Goal: Transaction & Acquisition: Purchase product/service

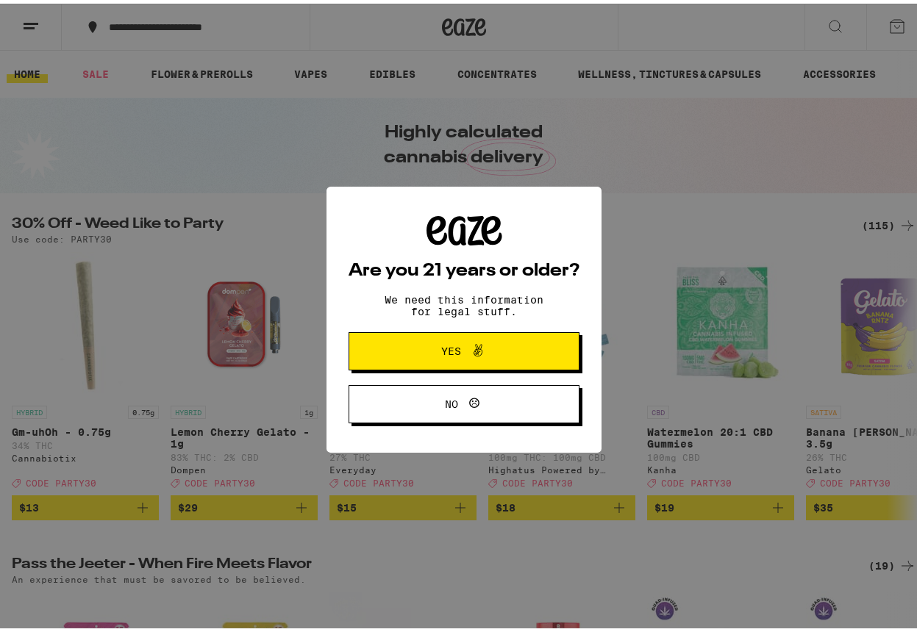
click at [396, 340] on button "Yes" at bounding box center [463, 348] width 231 height 38
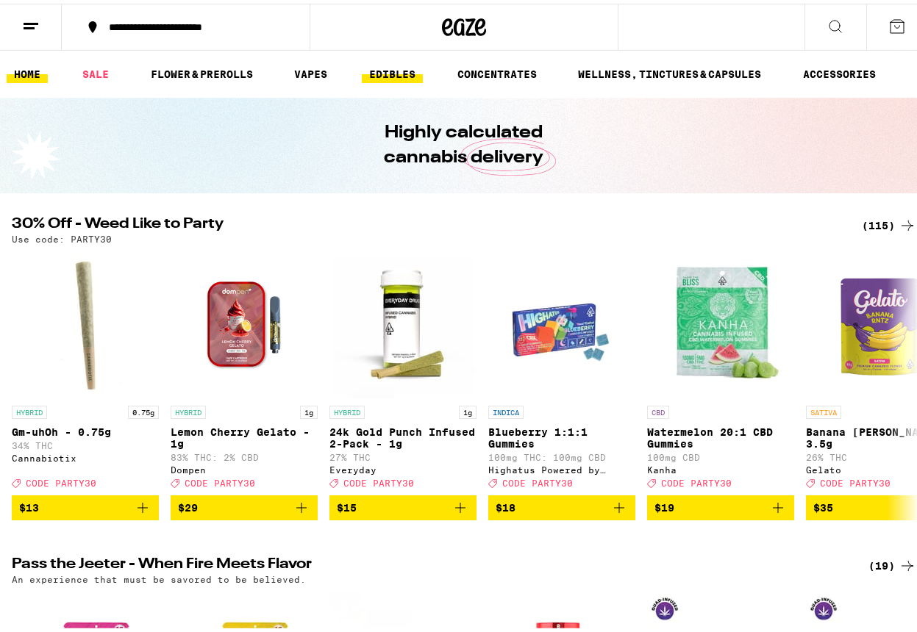
click at [407, 67] on link "EDIBLES" at bounding box center [392, 71] width 61 height 18
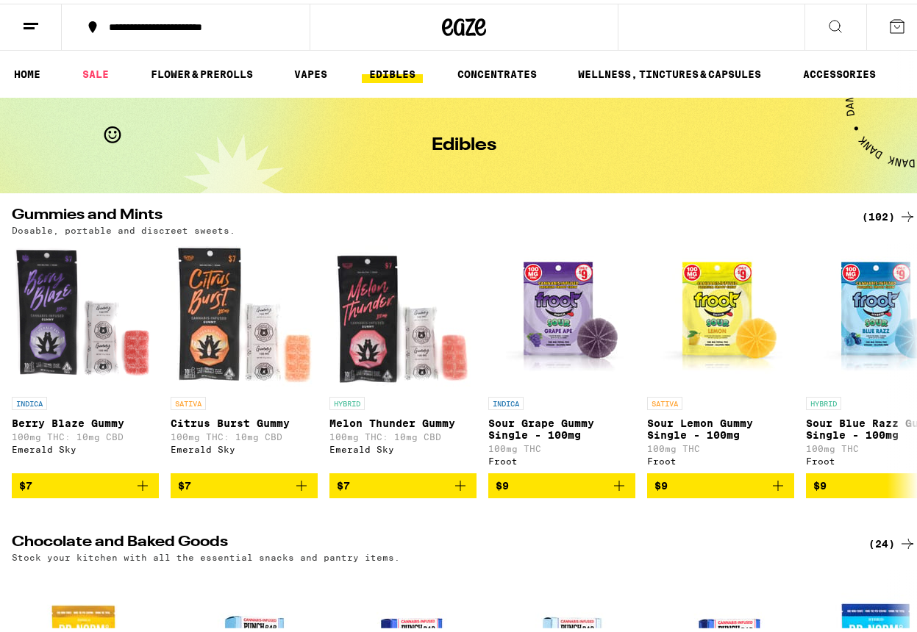
click at [898, 211] on icon at bounding box center [907, 213] width 18 height 18
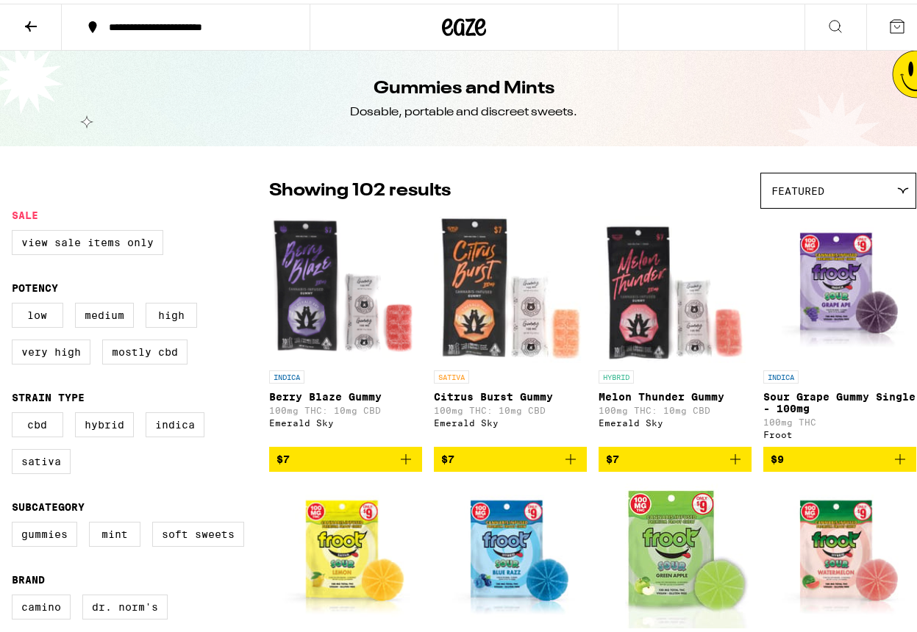
scroll to position [74, 0]
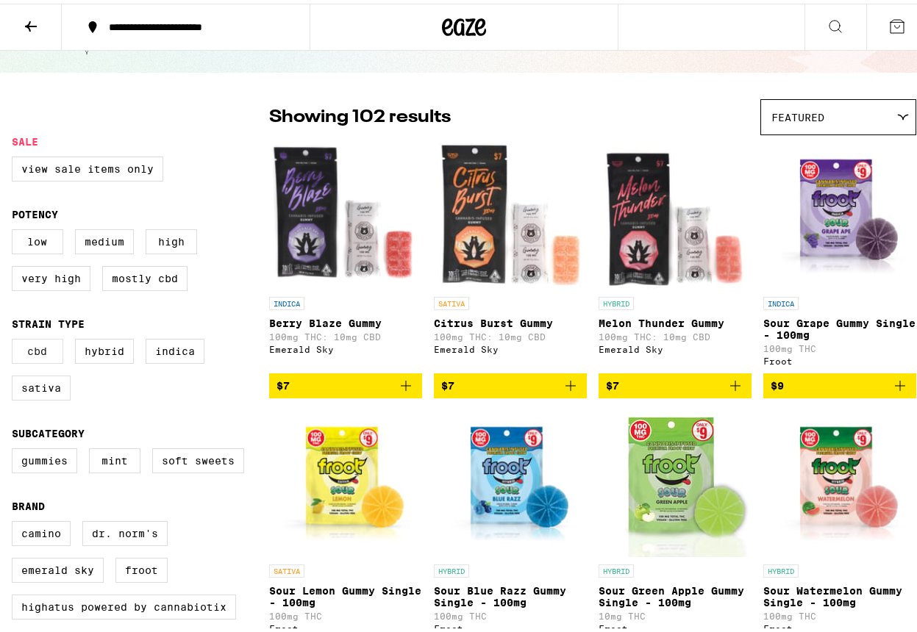
click at [47, 356] on label "CBD" at bounding box center [37, 347] width 51 height 25
click at [15, 338] on input "CBD" at bounding box center [15, 337] width 1 height 1
checkbox input "true"
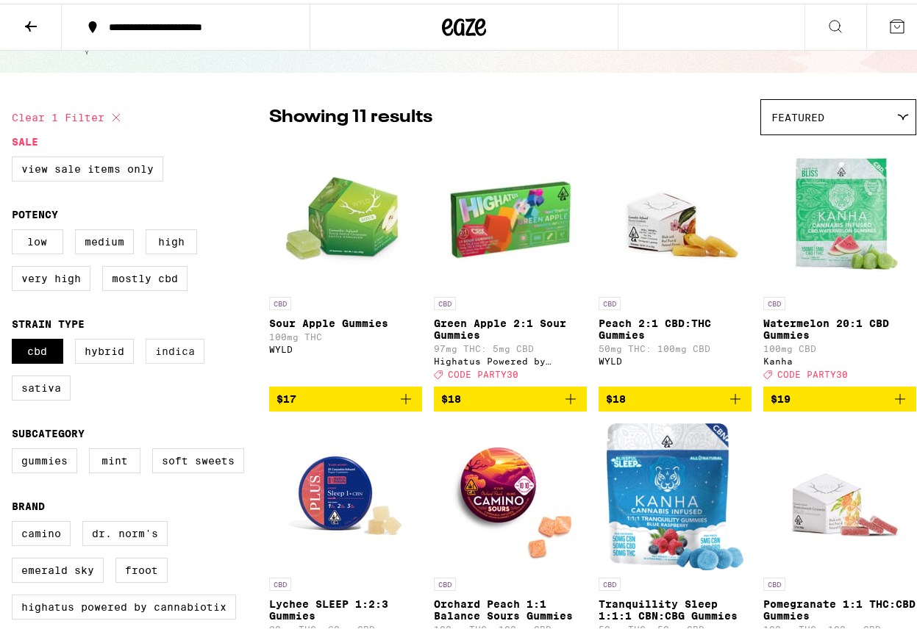
click at [167, 358] on label "Indica" at bounding box center [175, 347] width 59 height 25
click at [15, 338] on input "Indica" at bounding box center [15, 337] width 1 height 1
checkbox input "true"
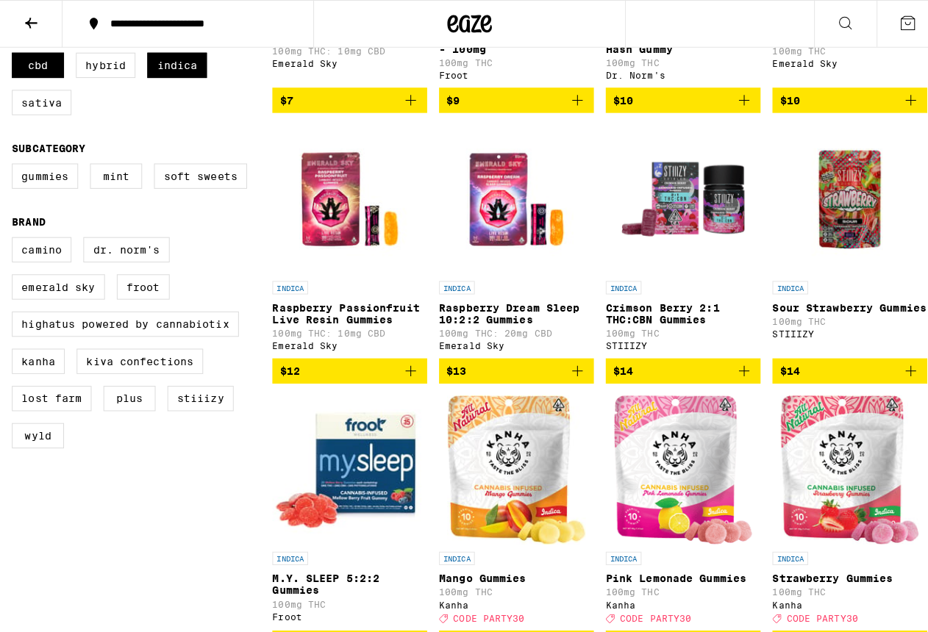
scroll to position [441, 0]
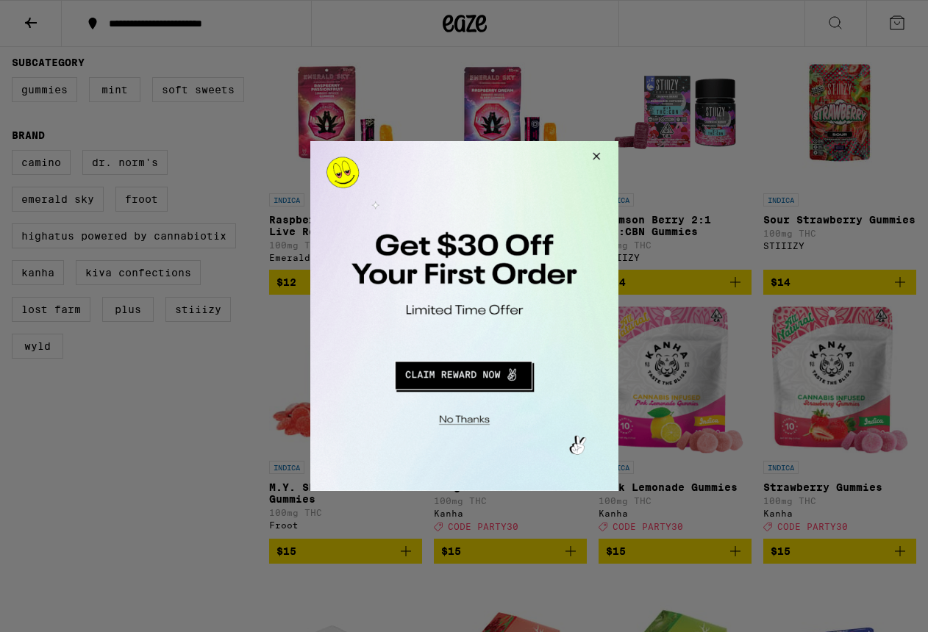
click at [426, 373] on button "Redirect to URL" at bounding box center [463, 373] width 256 height 35
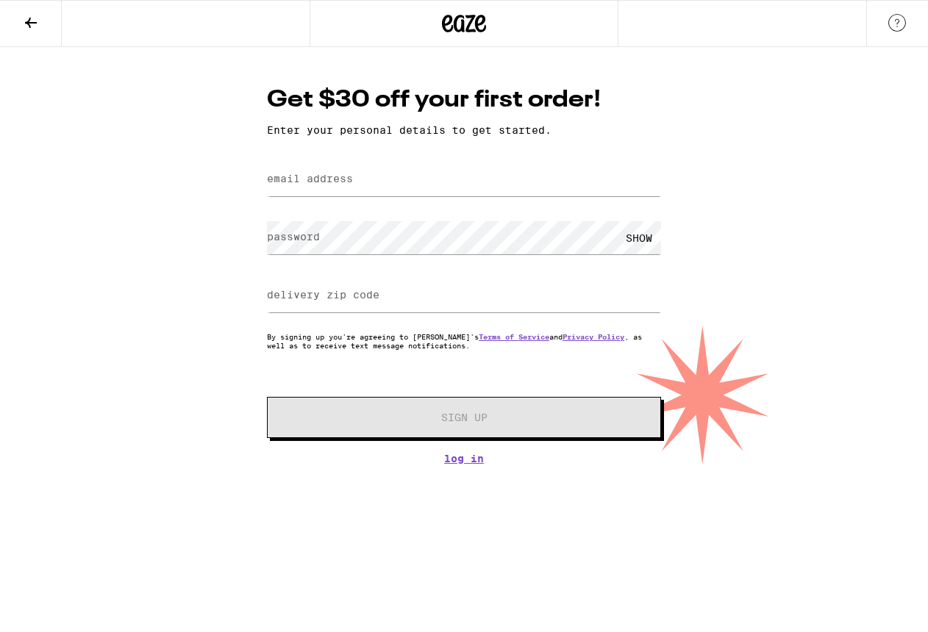
click at [29, 20] on icon at bounding box center [31, 23] width 12 height 10
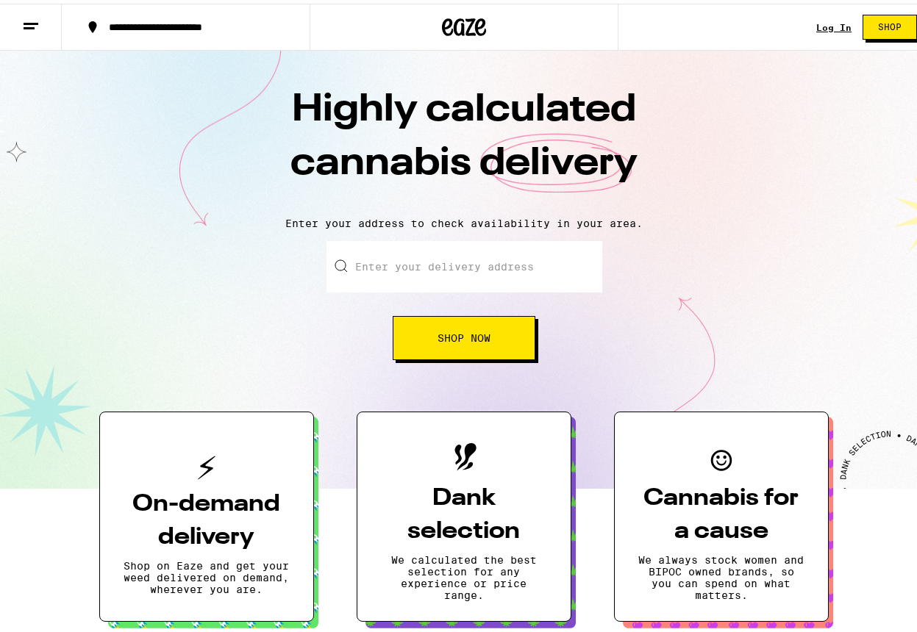
click at [431, 265] on input "Enter your delivery address" at bounding box center [464, 262] width 276 height 51
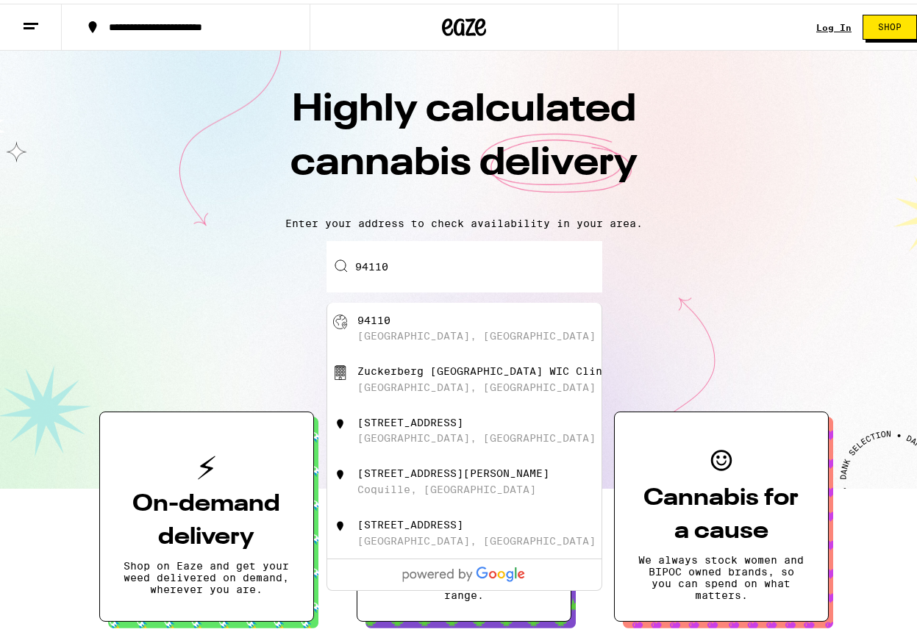
click at [383, 334] on div "San Francisco, CA" at bounding box center [476, 332] width 238 height 12
type input "San Francisco, CA 94110"
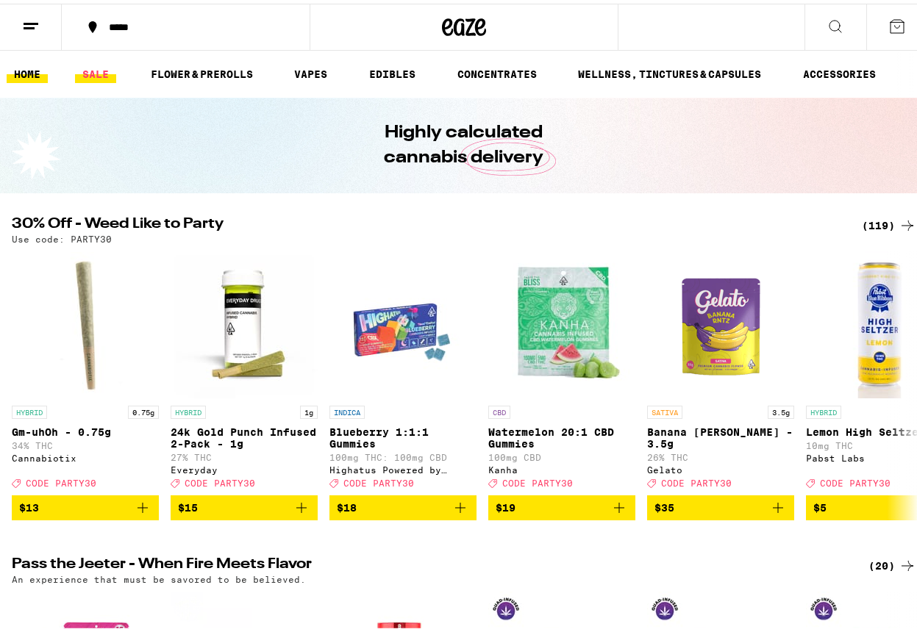
click at [93, 69] on link "SALE" at bounding box center [95, 71] width 41 height 18
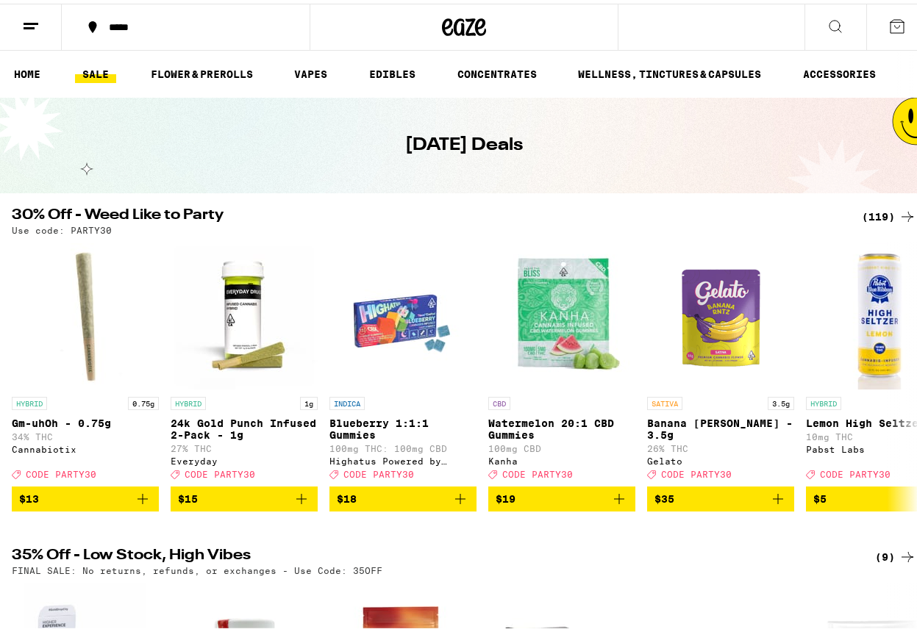
click at [898, 212] on icon at bounding box center [907, 213] width 18 height 18
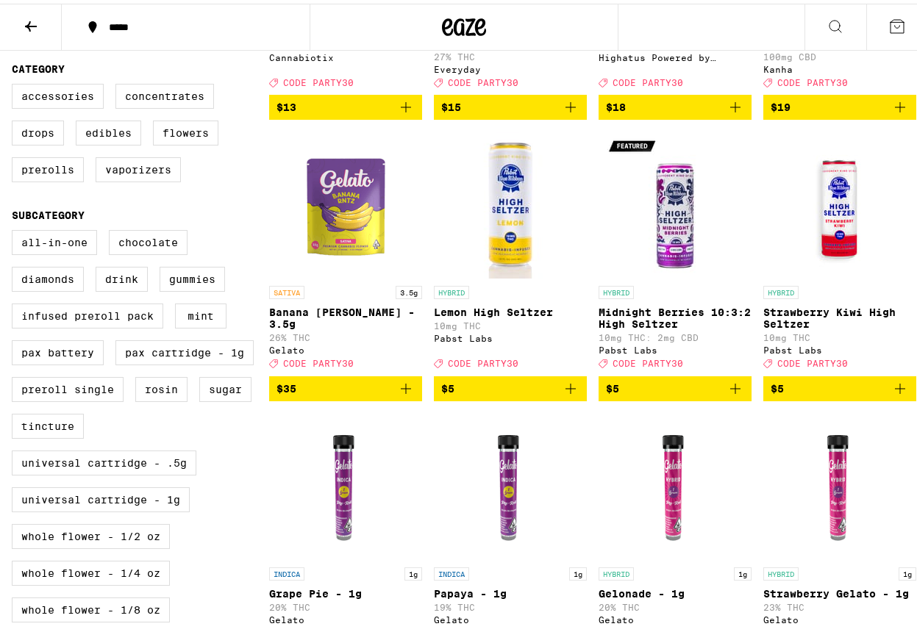
scroll to position [368, 0]
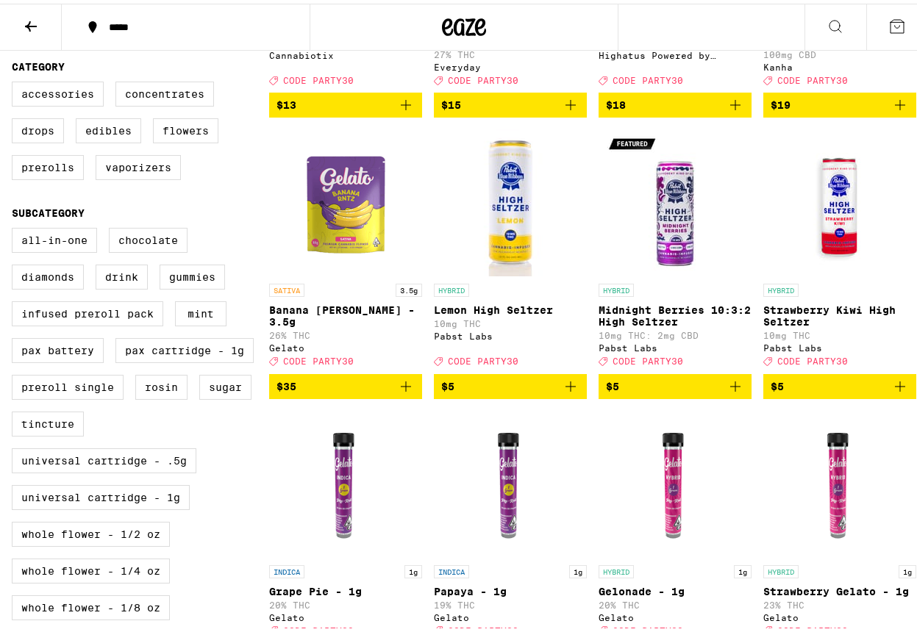
click at [565, 388] on icon "Add to bag" at bounding box center [570, 383] width 10 height 10
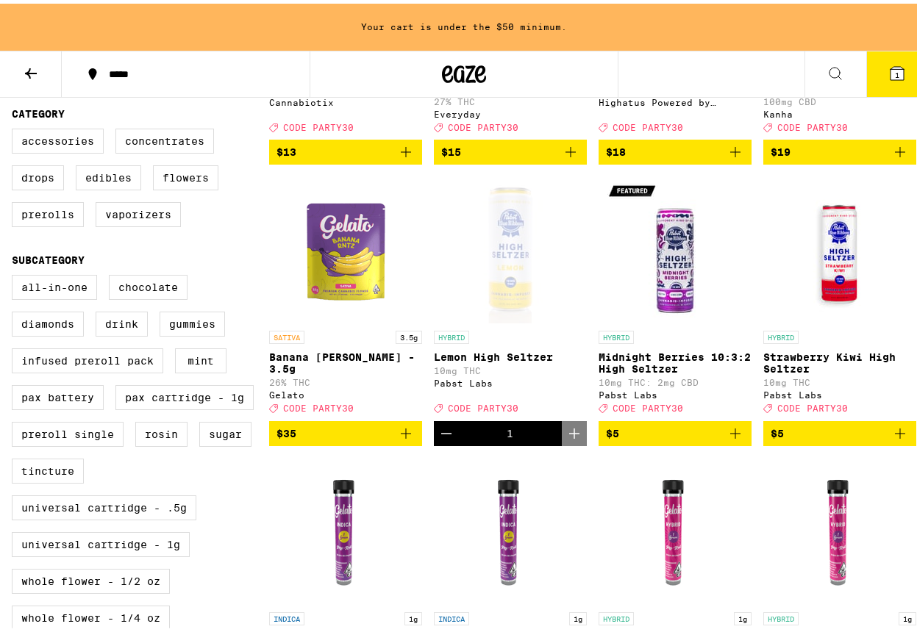
scroll to position [415, 0]
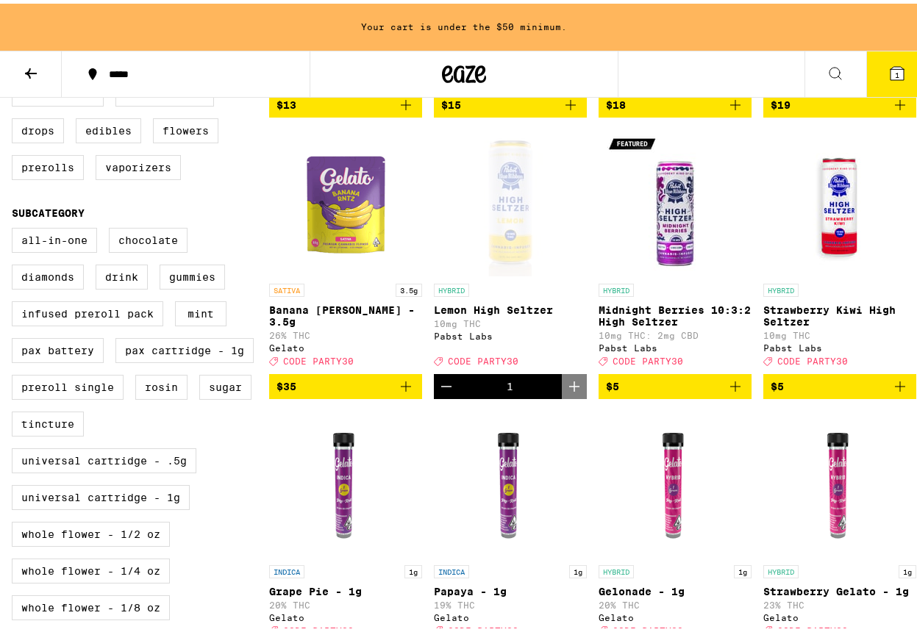
click at [726, 392] on icon "Add to bag" at bounding box center [735, 383] width 18 height 18
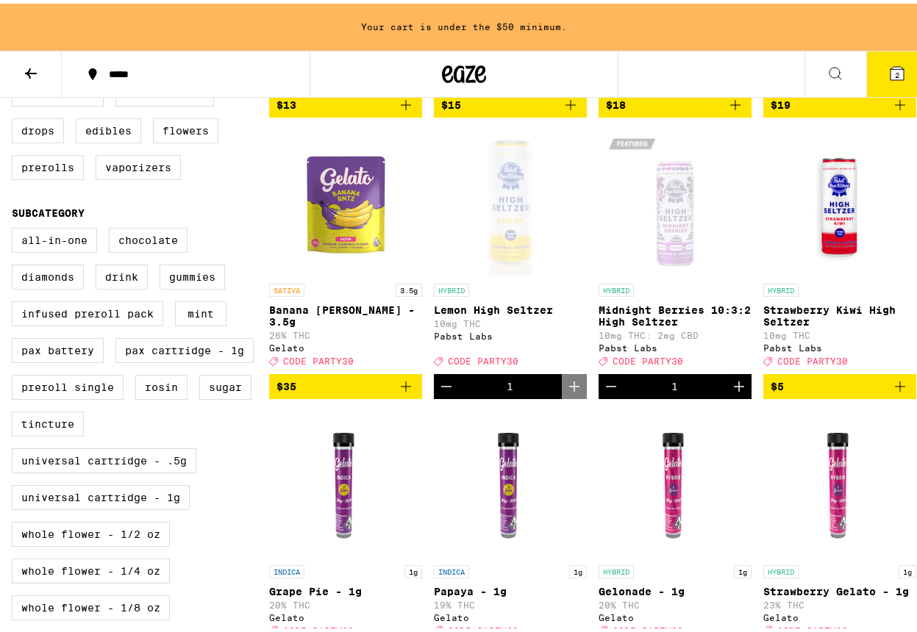
click at [891, 392] on icon "Add to bag" at bounding box center [900, 383] width 18 height 18
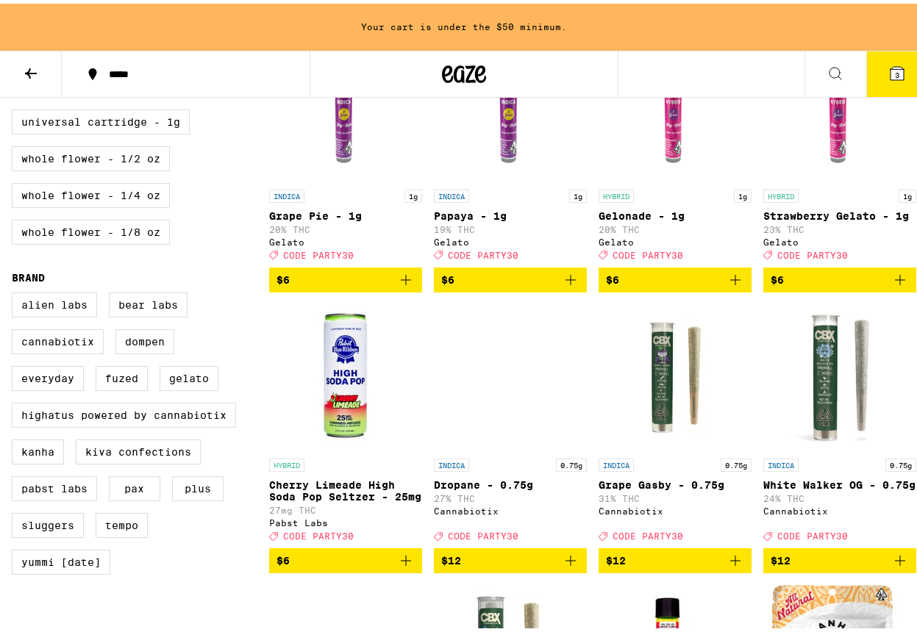
scroll to position [856, 0]
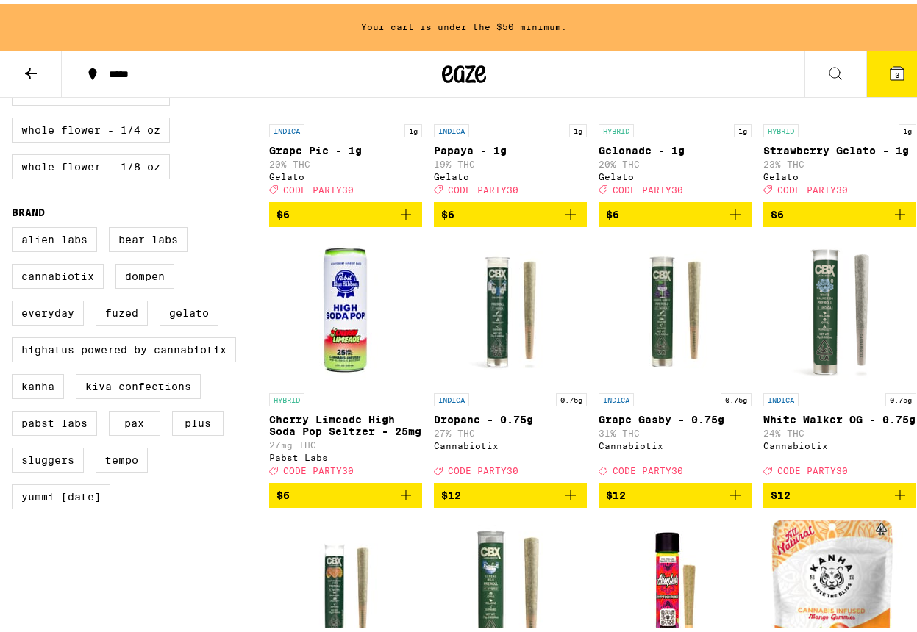
click at [402, 501] on icon "Add to bag" at bounding box center [406, 492] width 18 height 18
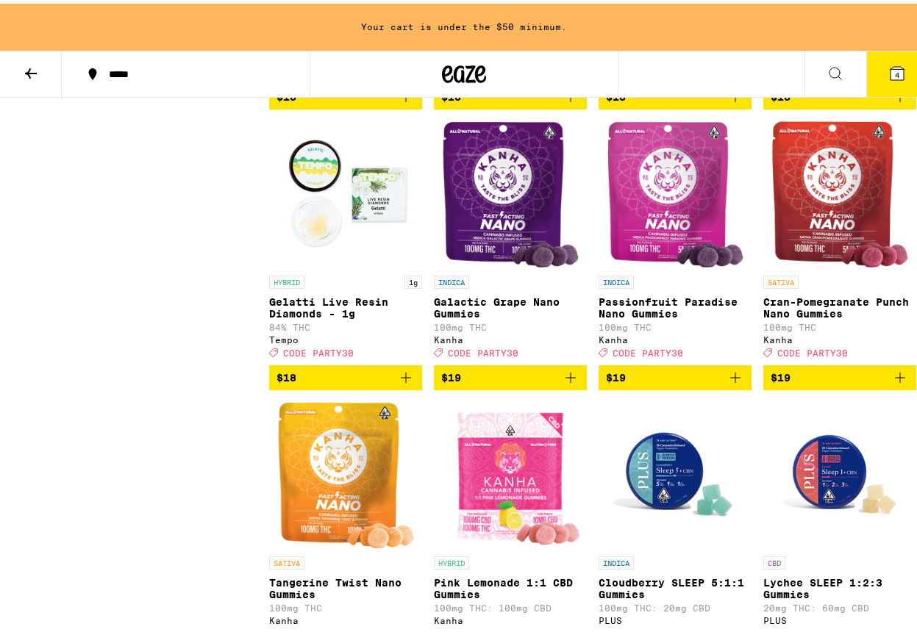
scroll to position [2941, 0]
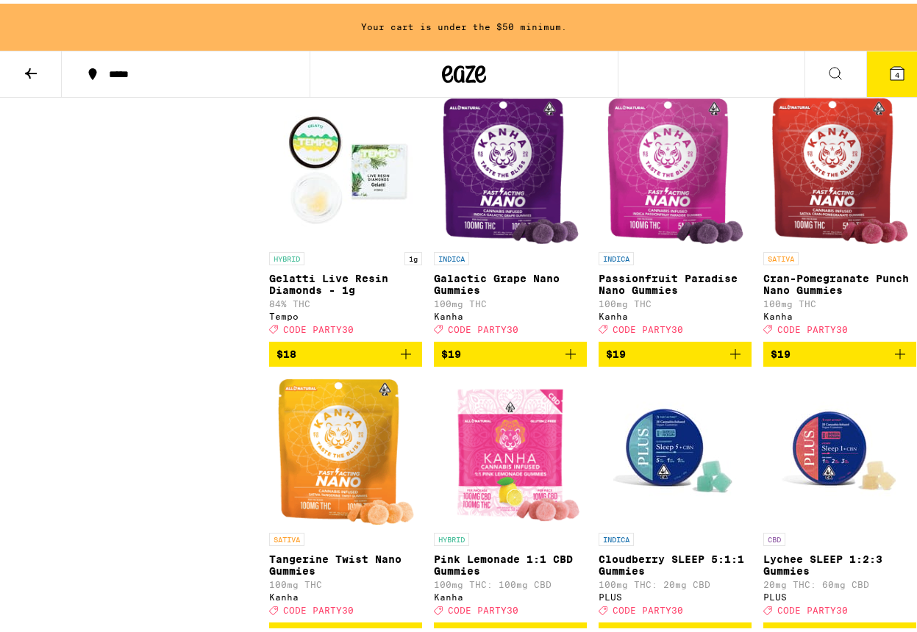
click at [660, 241] on img "Open page for Passionfruit Paradise Nano Gummies from Kanha" at bounding box center [675, 167] width 137 height 147
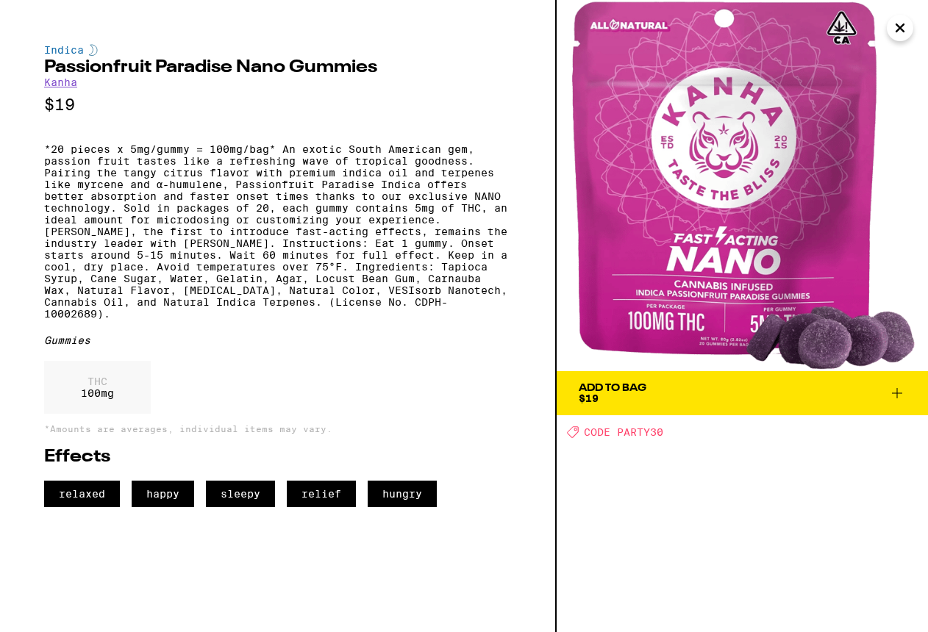
click at [900, 29] on icon "Close" at bounding box center [899, 27] width 7 height 7
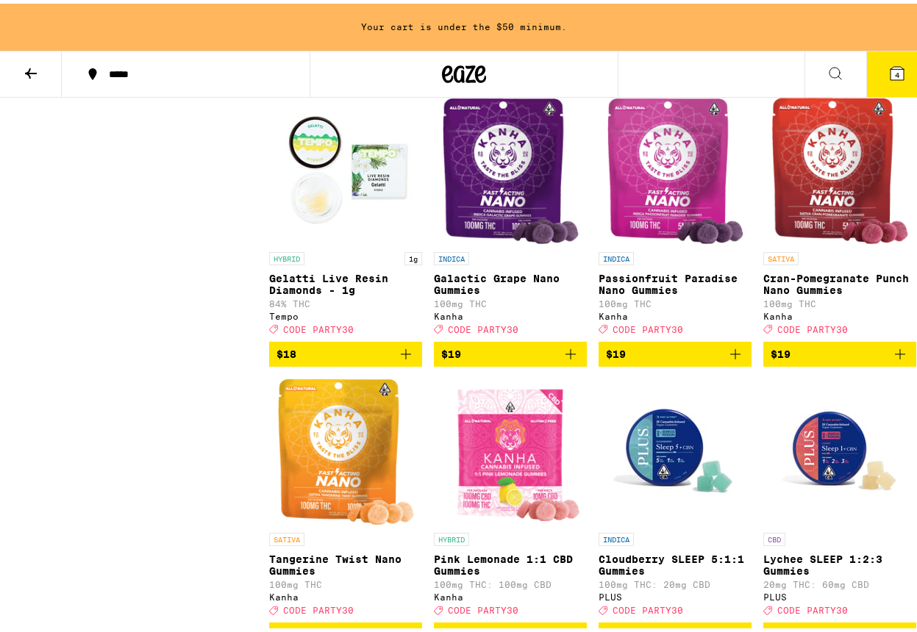
click at [728, 360] on icon "Add to bag" at bounding box center [735, 351] width 18 height 18
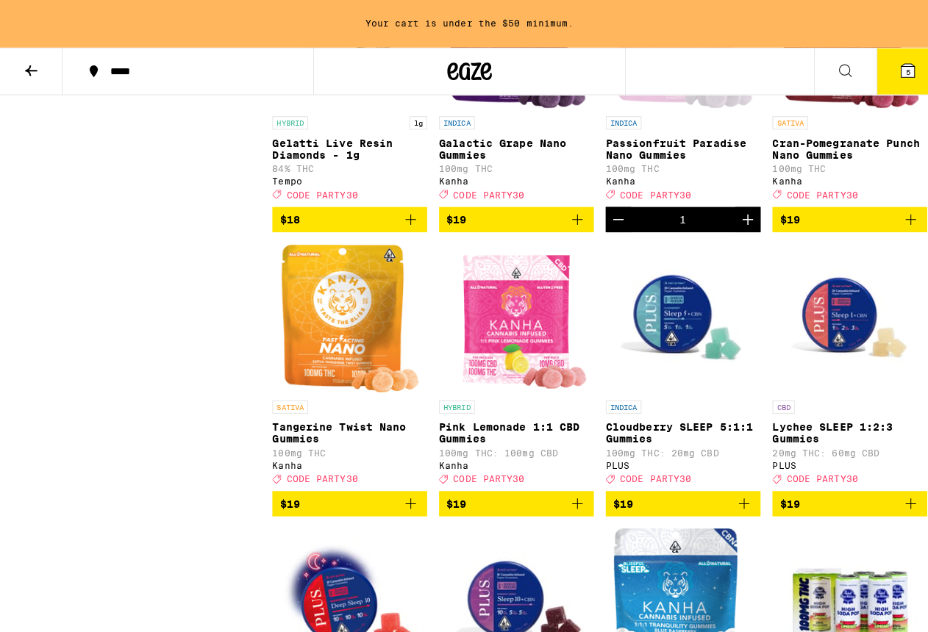
scroll to position [3161, 0]
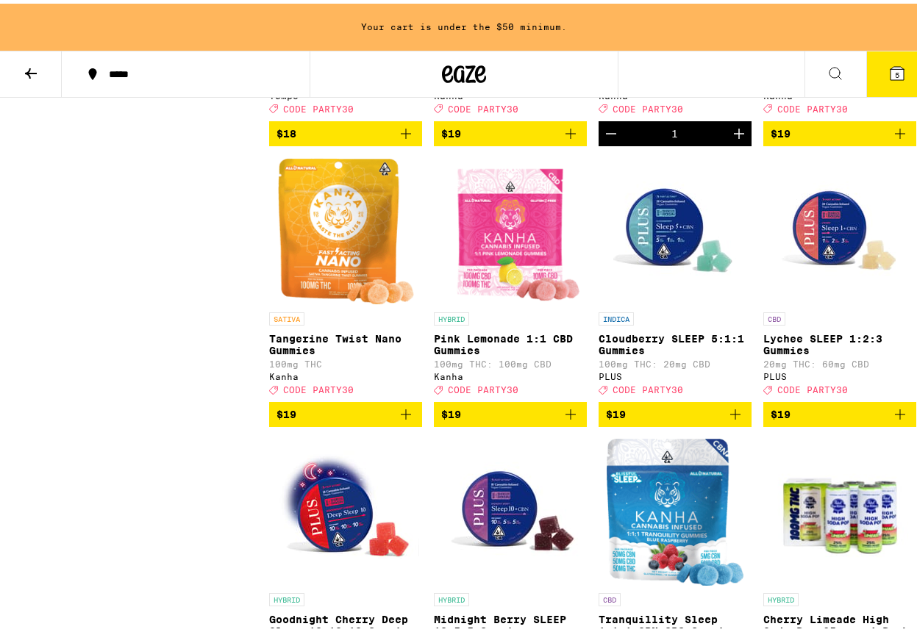
click at [665, 301] on img "Open page for Cloudberry SLEEP 5:1:1 Gummies from PLUS" at bounding box center [674, 227] width 147 height 147
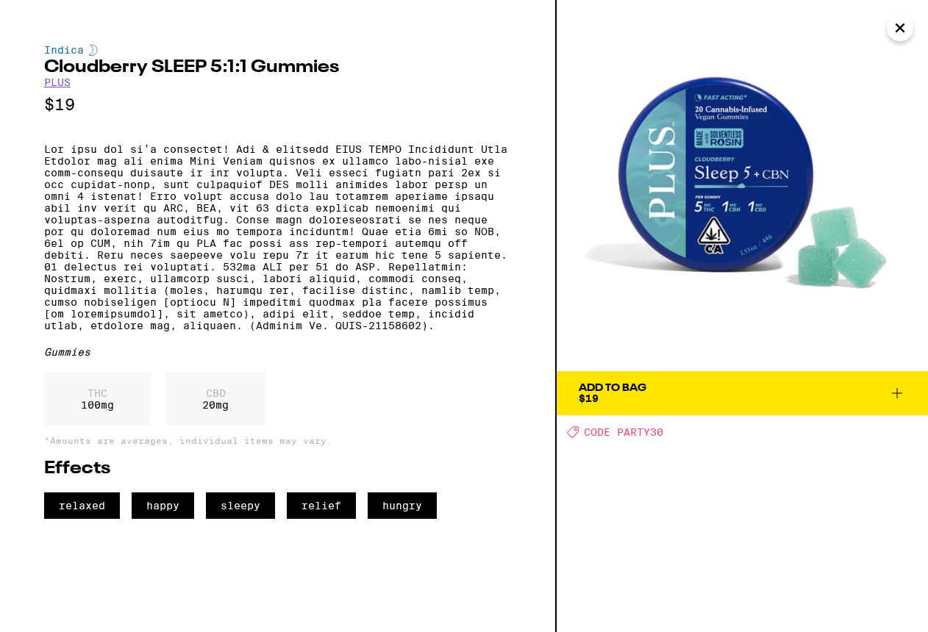
click at [894, 393] on icon at bounding box center [897, 394] width 18 height 18
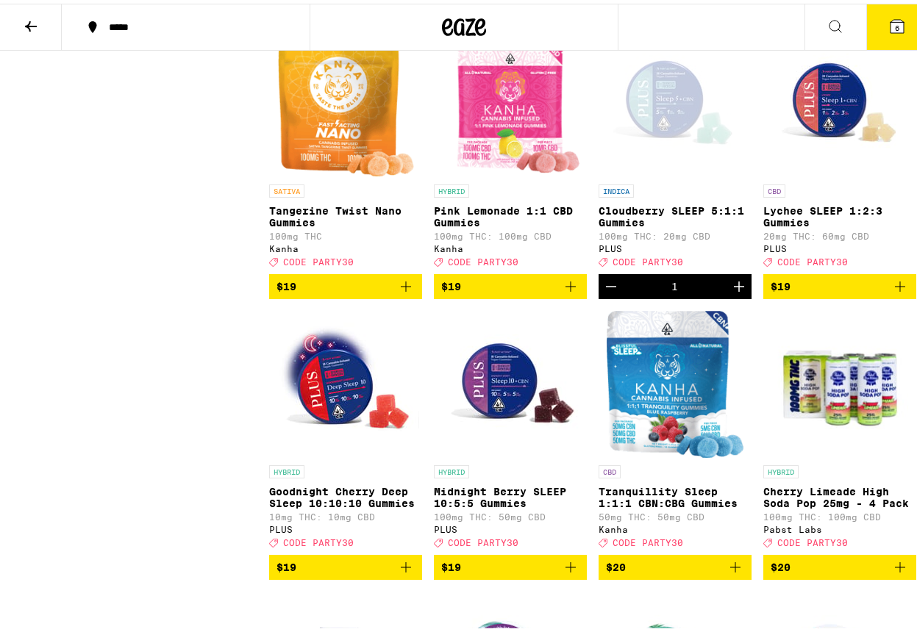
scroll to position [3335, 0]
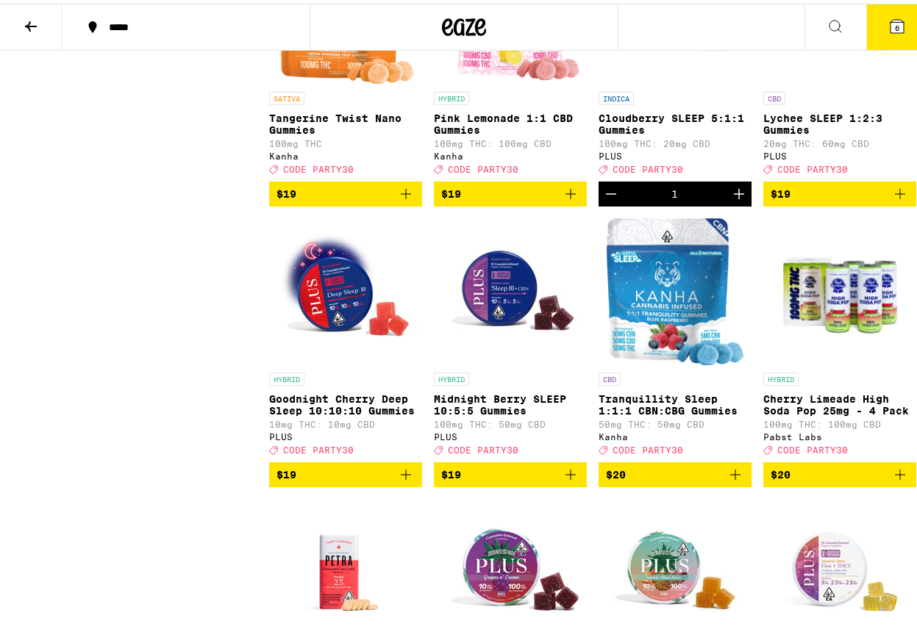
click at [501, 362] on img "Open page for Midnight Berry SLEEP 10:5:5 Gummies from PLUS" at bounding box center [510, 288] width 147 height 147
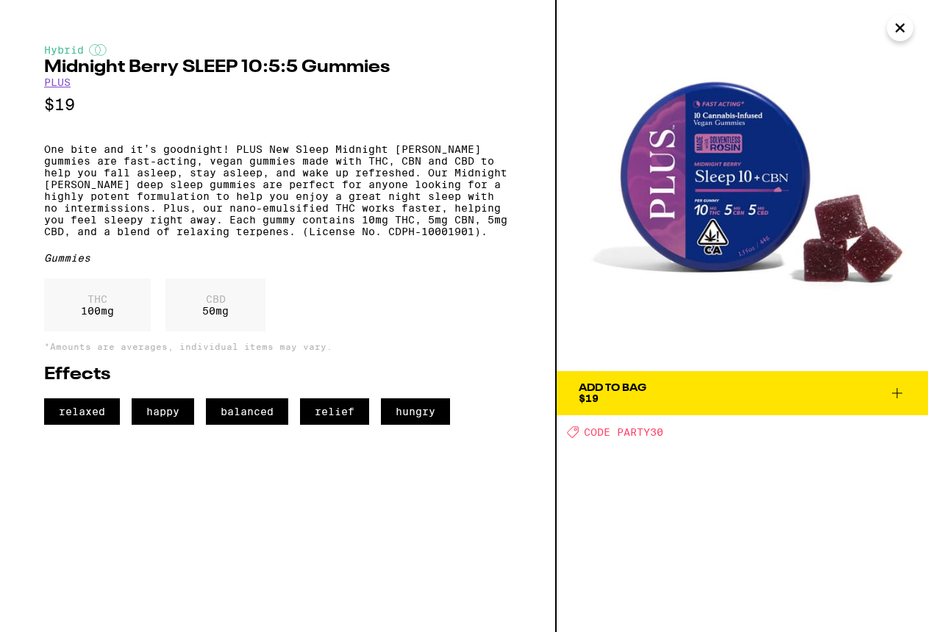
click at [898, 390] on icon at bounding box center [897, 394] width 18 height 18
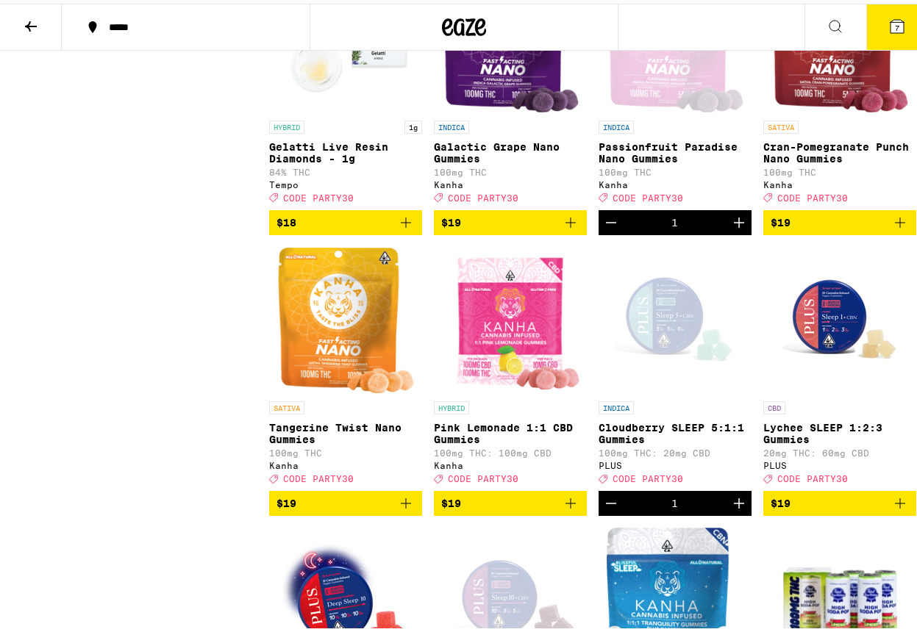
scroll to position [3049, 0]
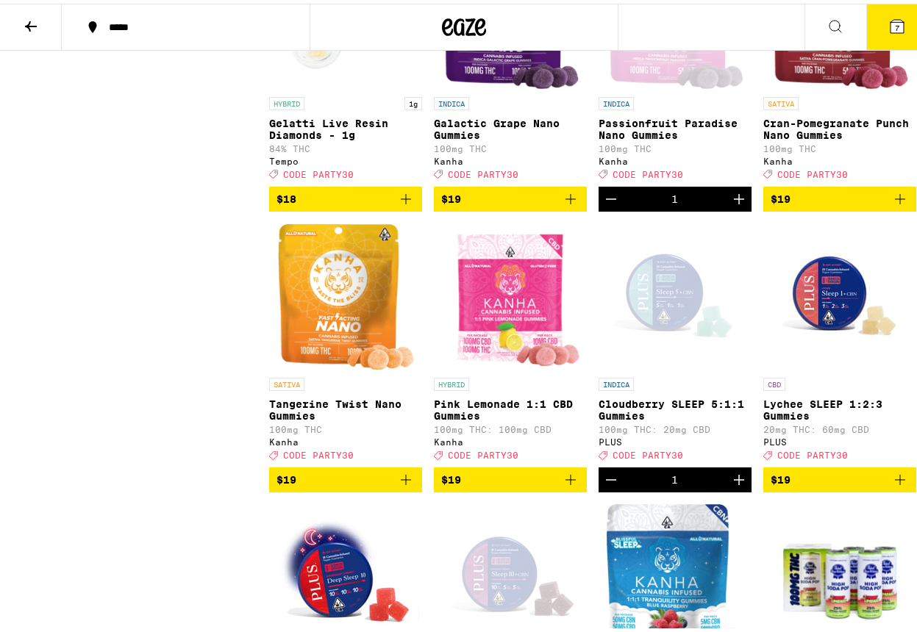
click at [831, 86] on img "Open page for Cran-Pomegranate Punch Nano Gummies from Kanha" at bounding box center [839, 12] width 137 height 147
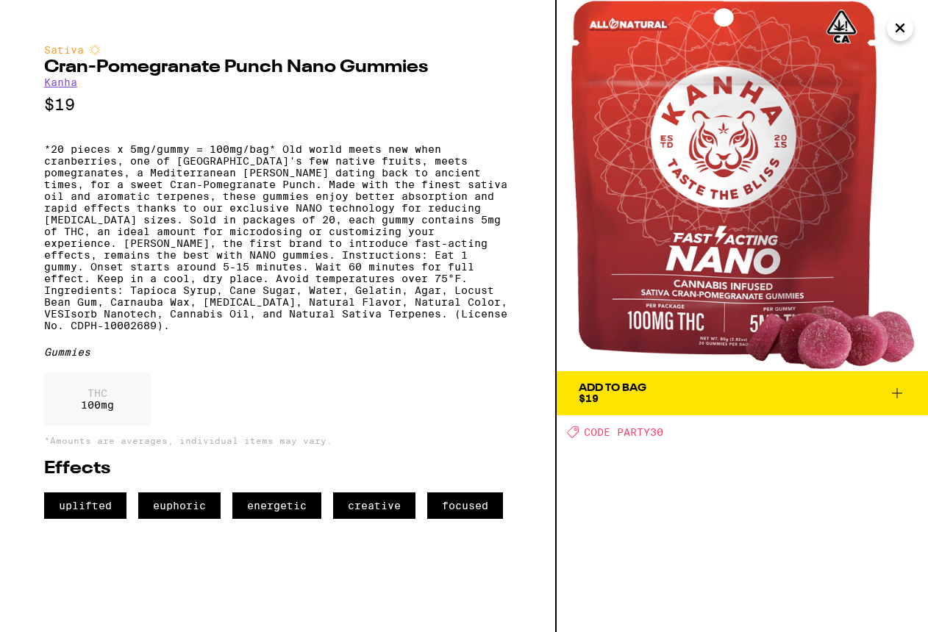
click at [903, 28] on icon "Close" at bounding box center [900, 28] width 18 height 22
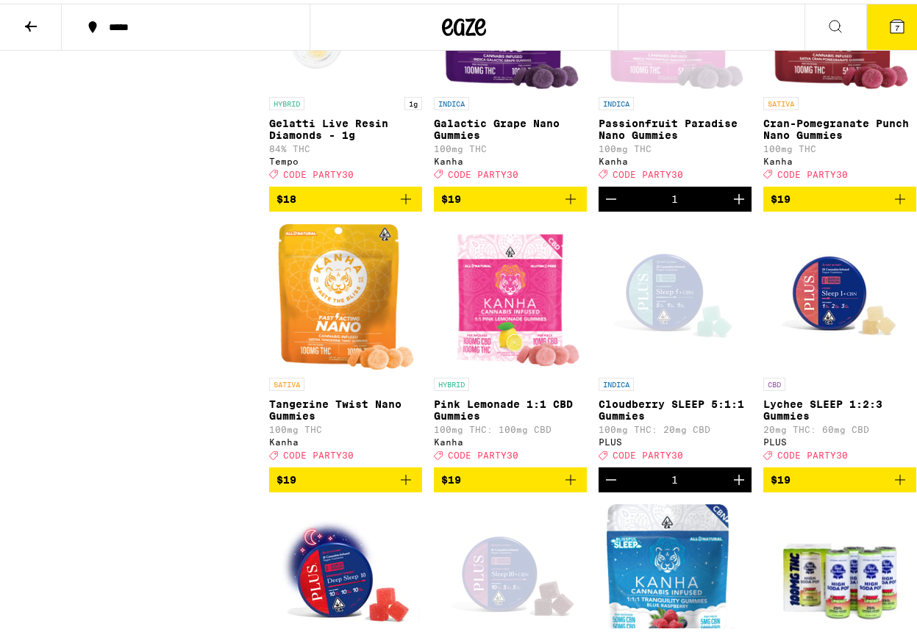
click at [820, 367] on img "Open page for Lychee SLEEP 1:2:3 Gummies from PLUS" at bounding box center [839, 293] width 147 height 147
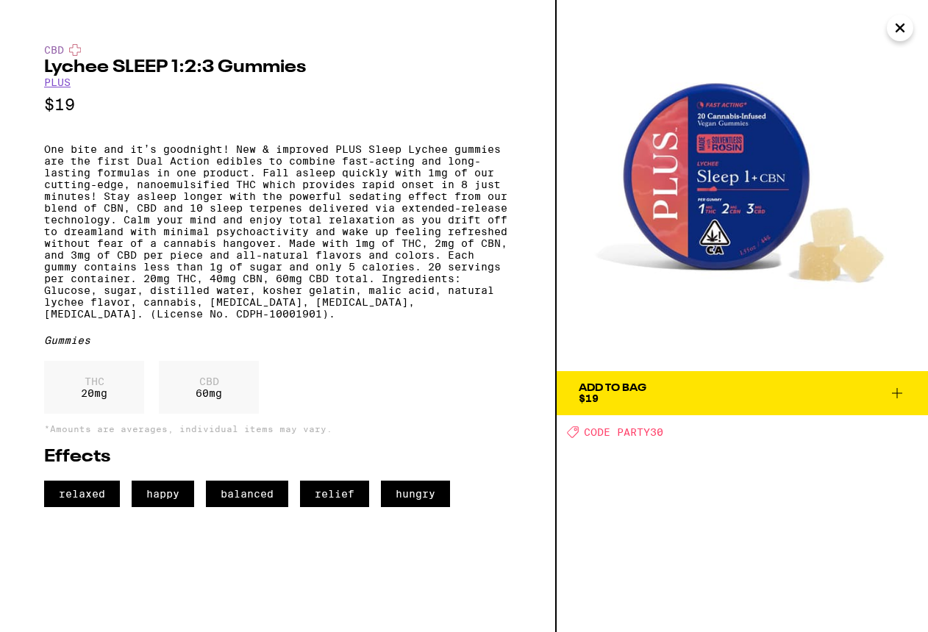
click at [895, 395] on icon at bounding box center [897, 394] width 18 height 18
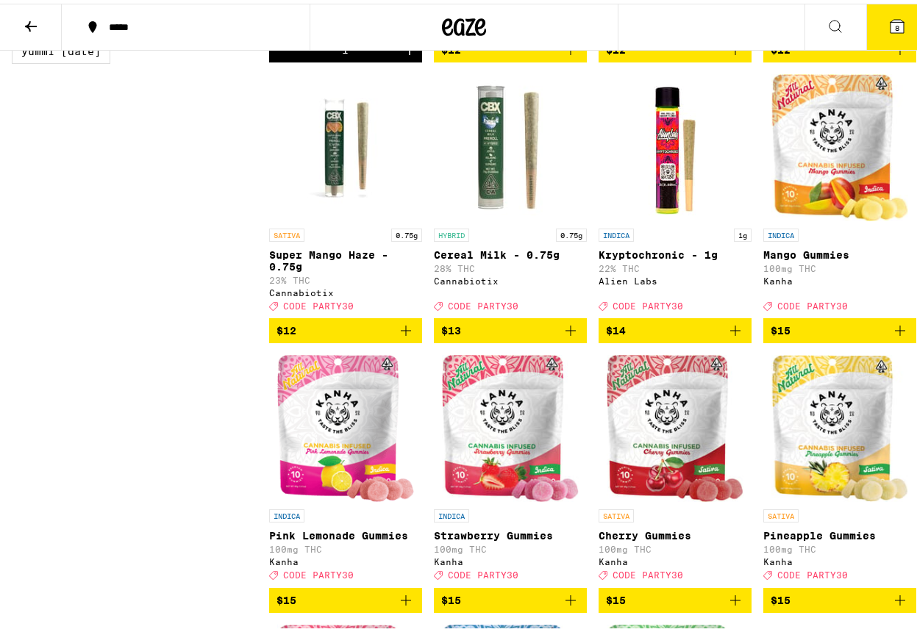
scroll to position [1211, 0]
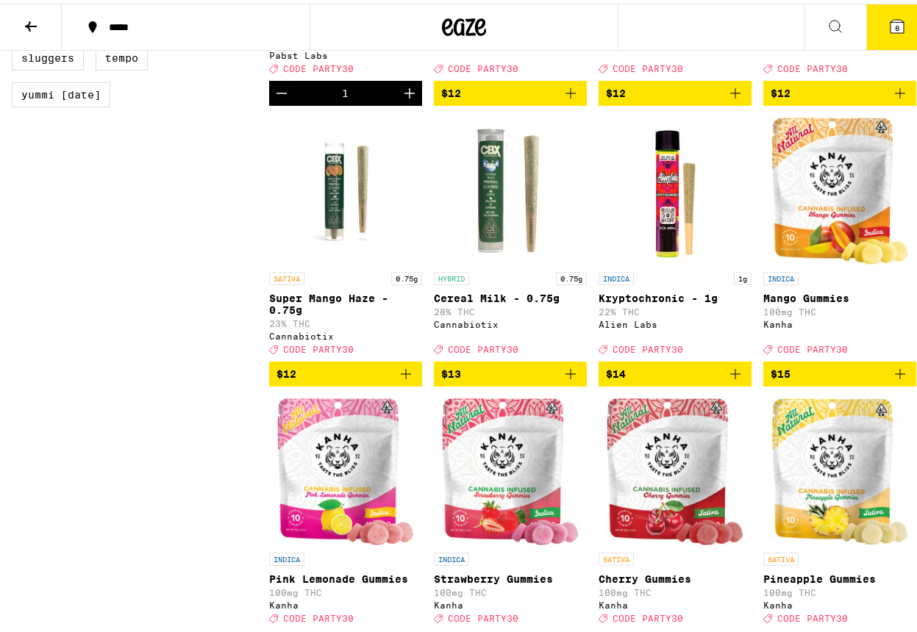
click at [830, 224] on img "Open page for Mango Gummies from Kanha" at bounding box center [839, 187] width 137 height 147
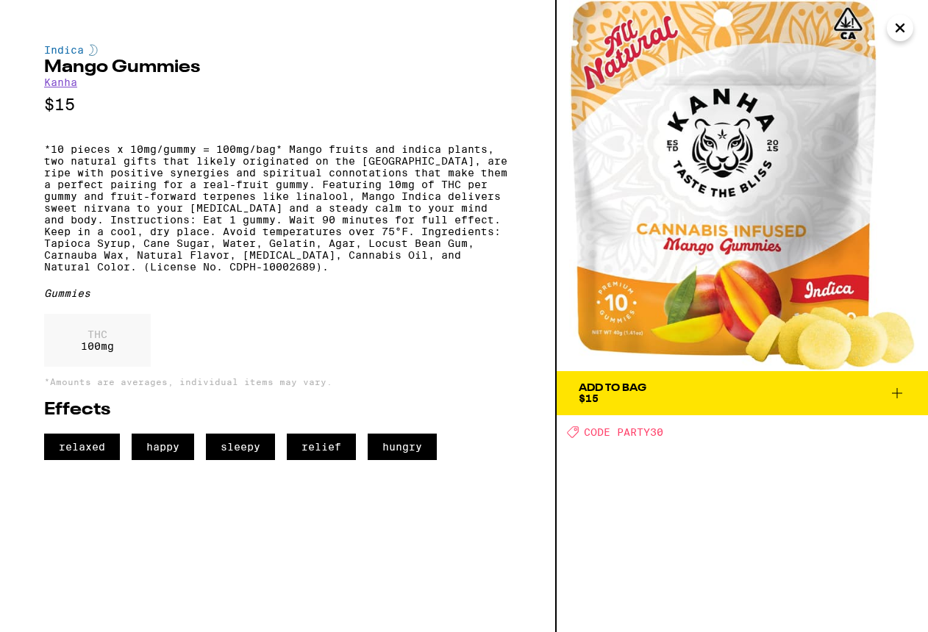
click at [905, 28] on icon "Close" at bounding box center [900, 28] width 18 height 22
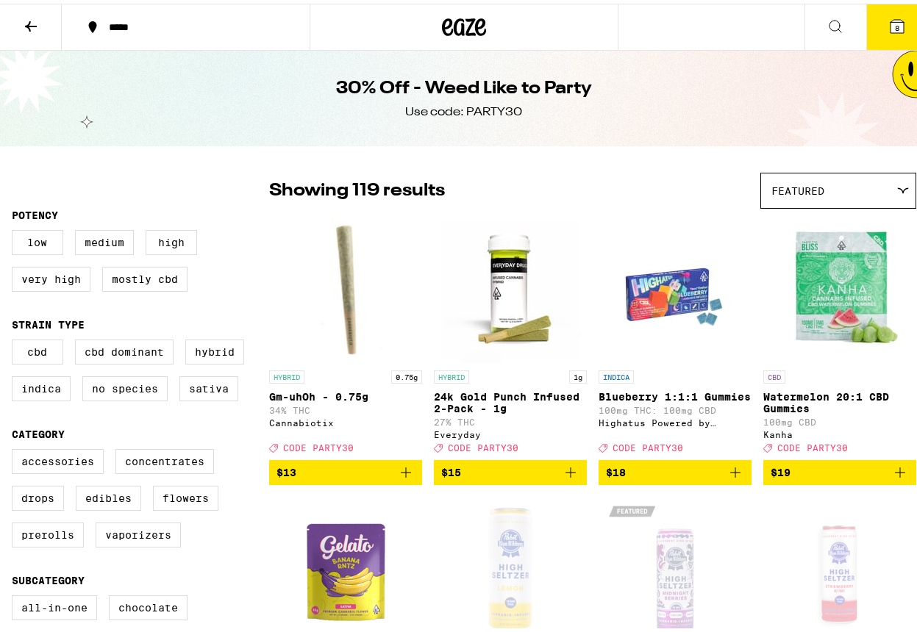
click at [840, 276] on img "Open page for Watermelon 20:1 CBD Gummies from Kanha" at bounding box center [839, 285] width 147 height 147
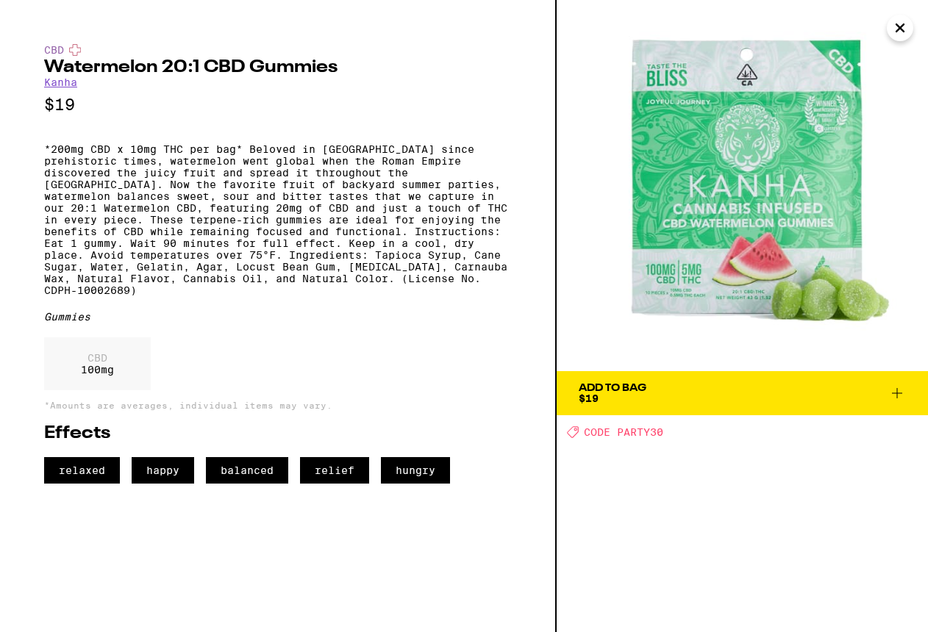
click at [896, 391] on icon at bounding box center [897, 394] width 18 height 18
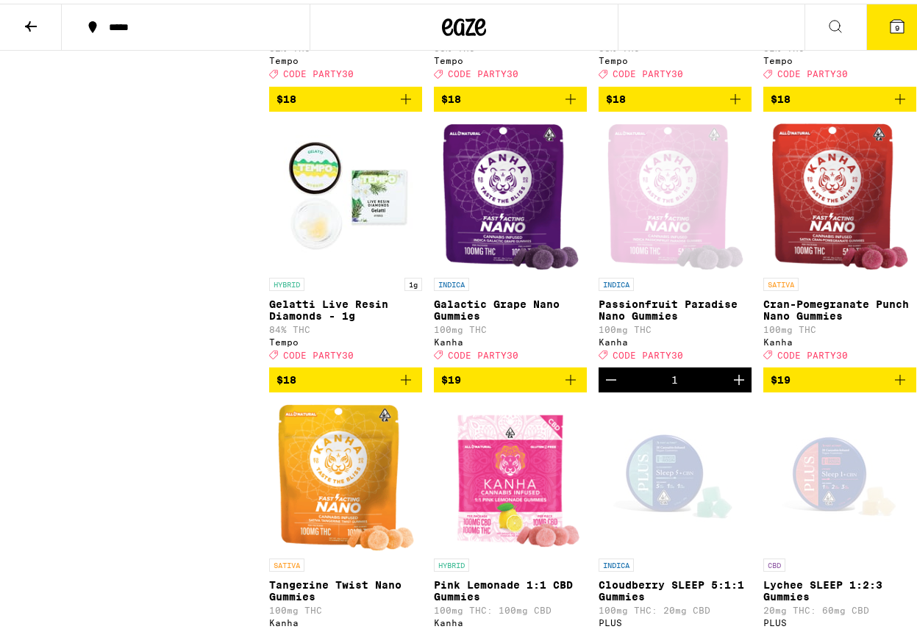
scroll to position [2941, 0]
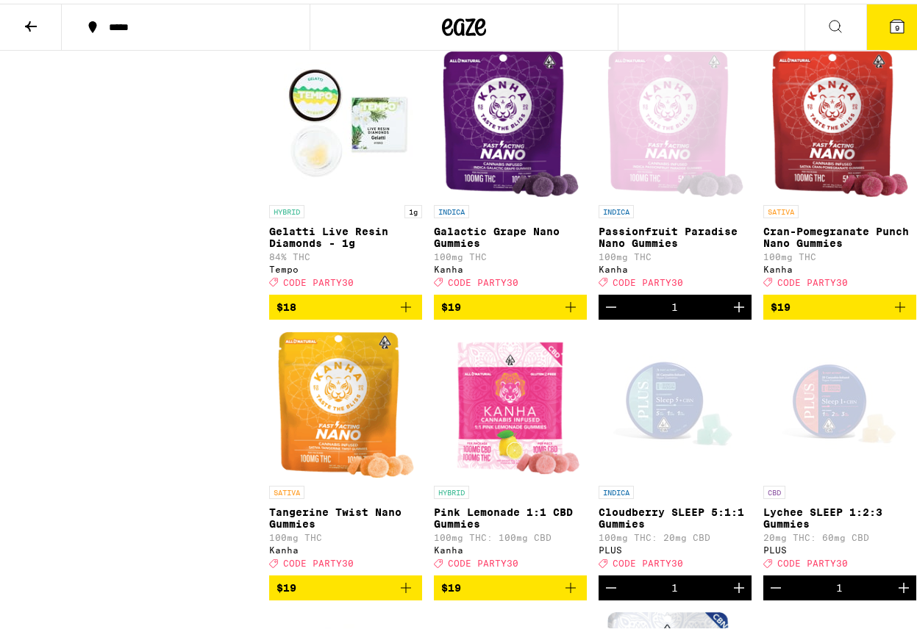
click at [734, 312] on icon "Increment" at bounding box center [739, 304] width 18 height 18
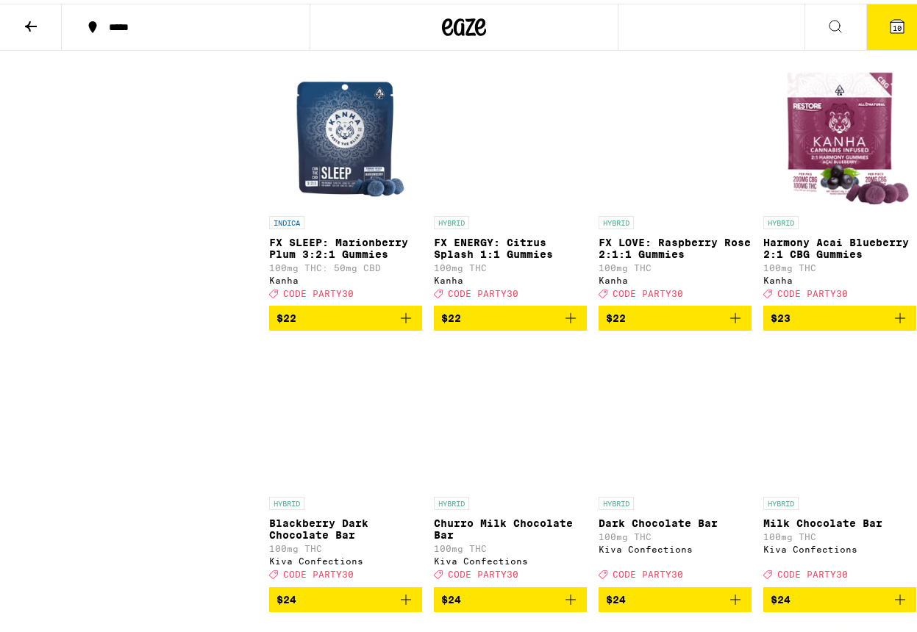
scroll to position [4338, 0]
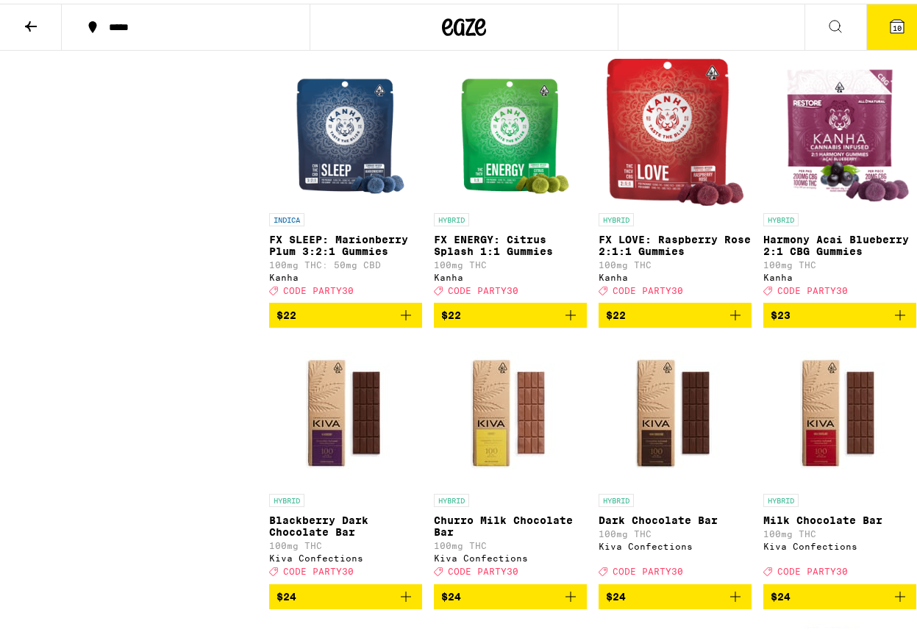
click at [339, 202] on img "Open page for FX SLEEP: Marionberry Plum 3:2:1 Gummies from Kanha" at bounding box center [346, 128] width 123 height 147
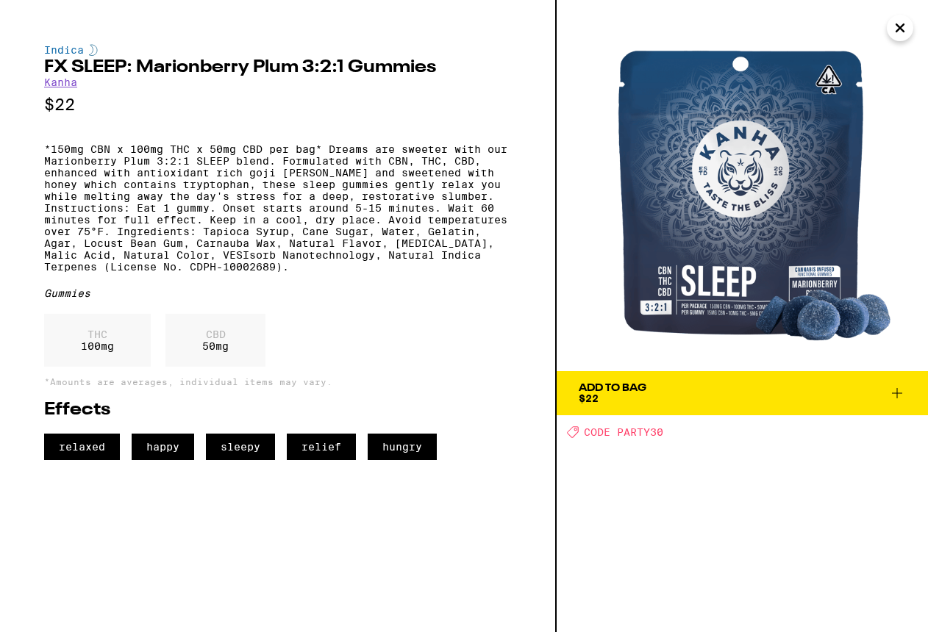
click at [897, 393] on icon at bounding box center [897, 393] width 10 height 10
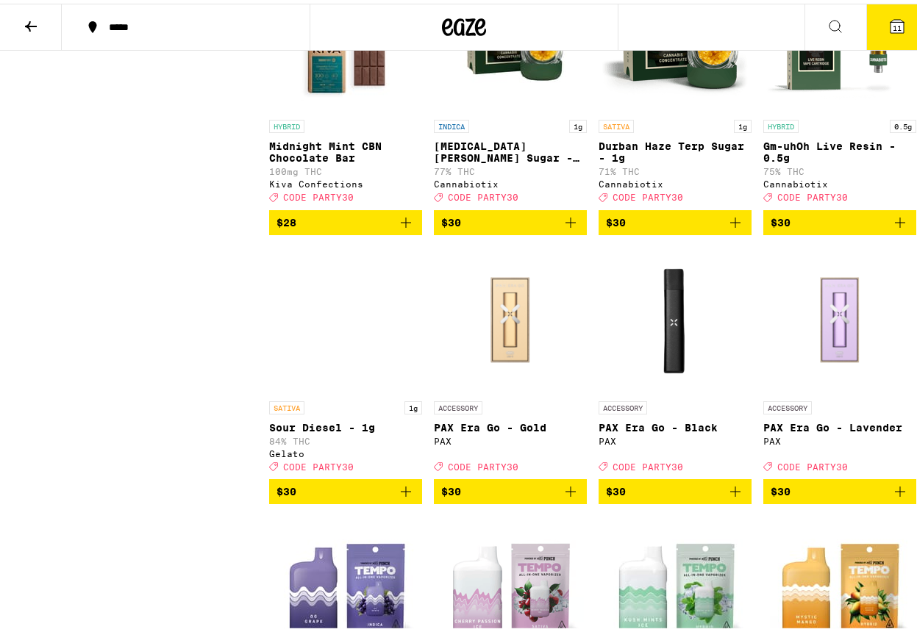
scroll to position [5881, 0]
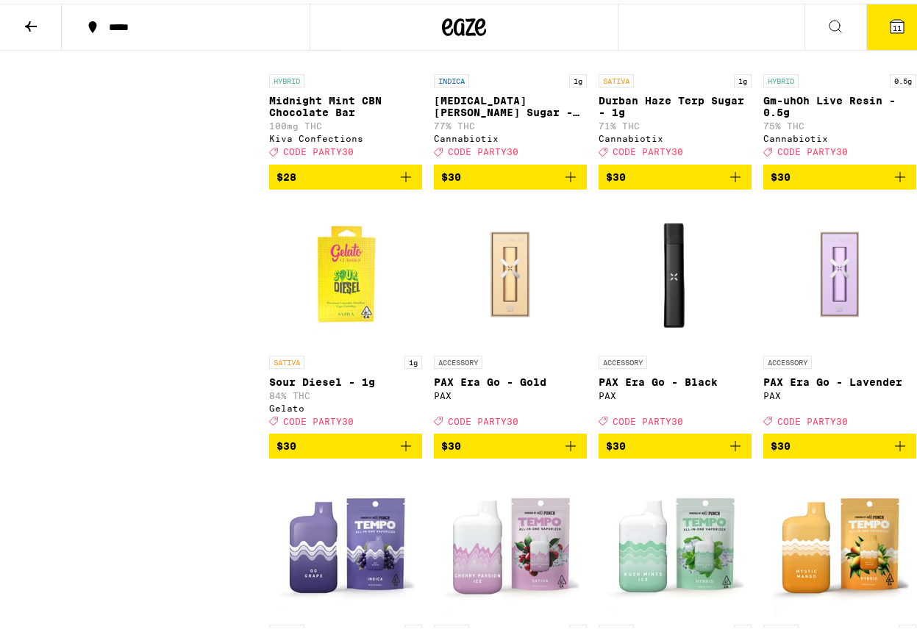
click at [893, 21] on span "11" at bounding box center [897, 24] width 9 height 9
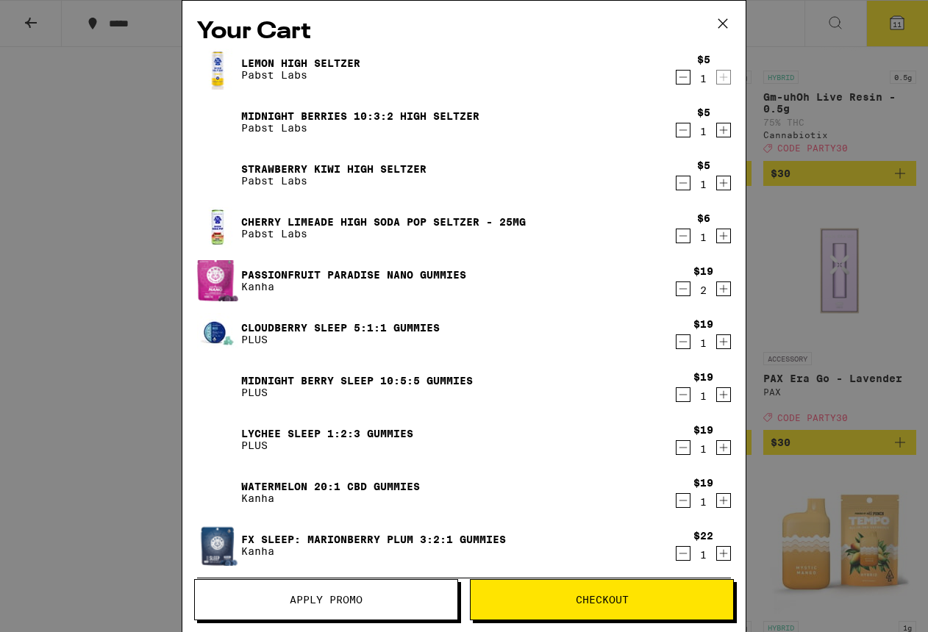
click at [360, 598] on span "Apply Promo" at bounding box center [326, 600] width 73 height 10
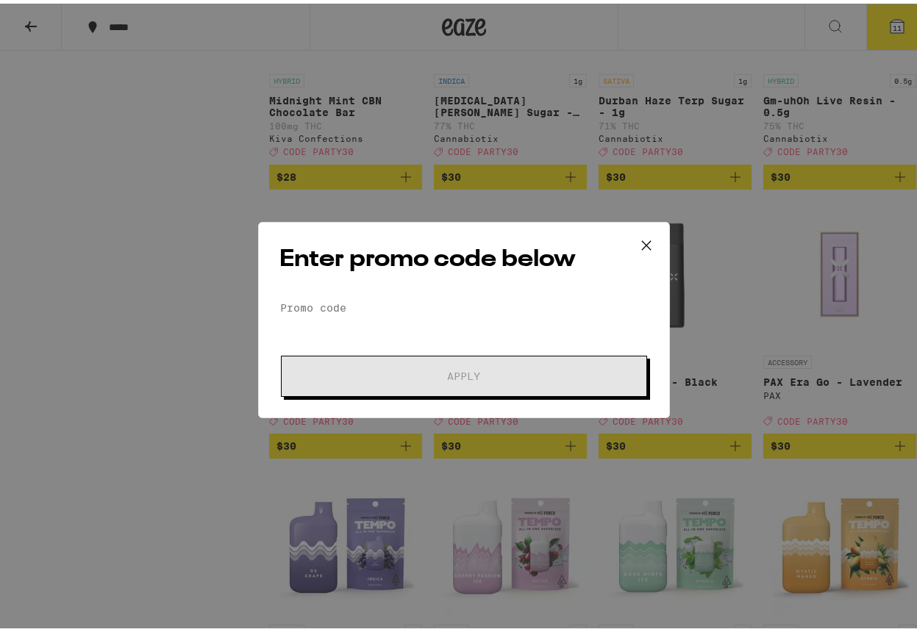
click at [642, 241] on icon at bounding box center [646, 241] width 9 height 9
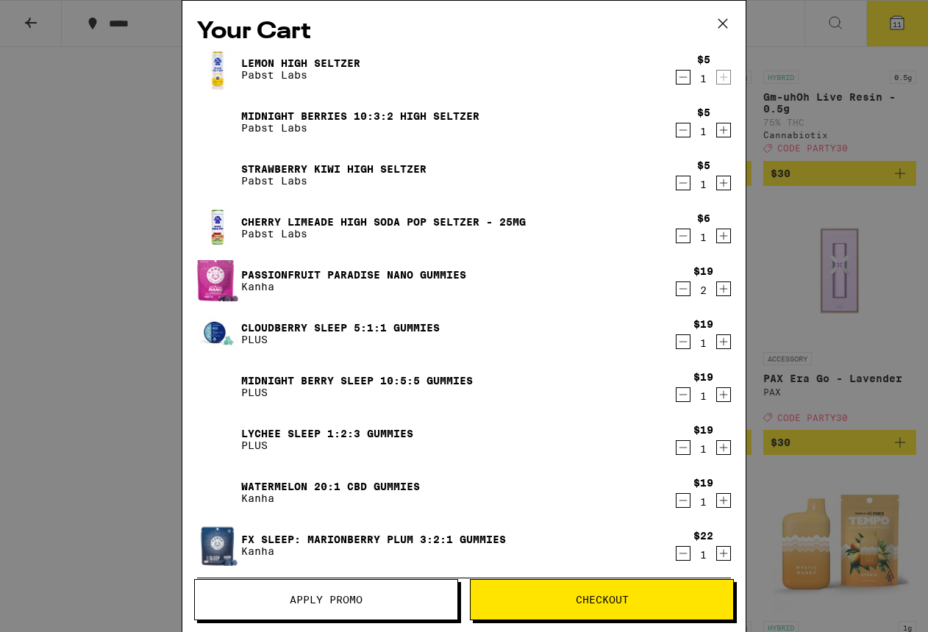
click at [722, 20] on icon at bounding box center [723, 23] width 22 height 22
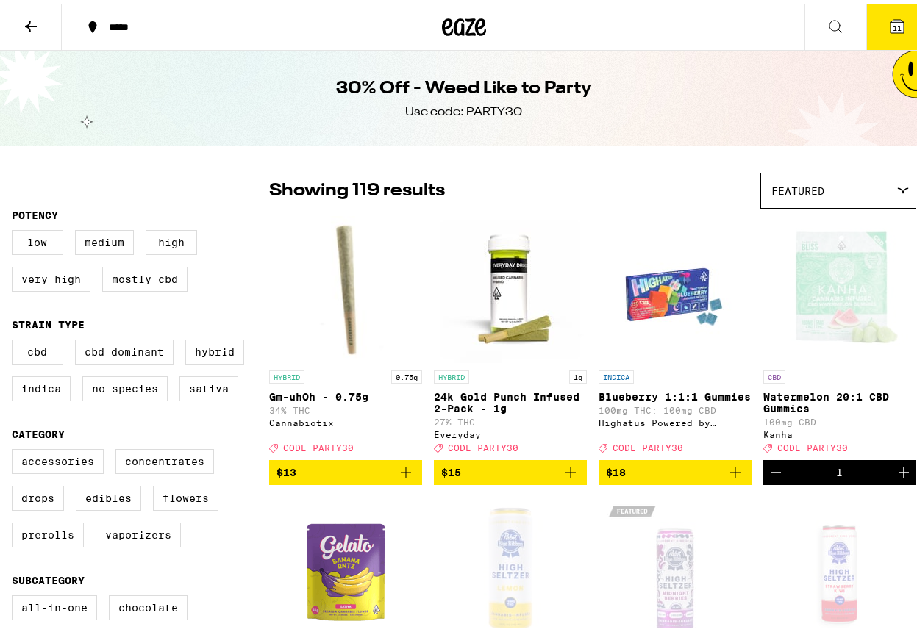
click at [893, 20] on span "11" at bounding box center [897, 24] width 9 height 9
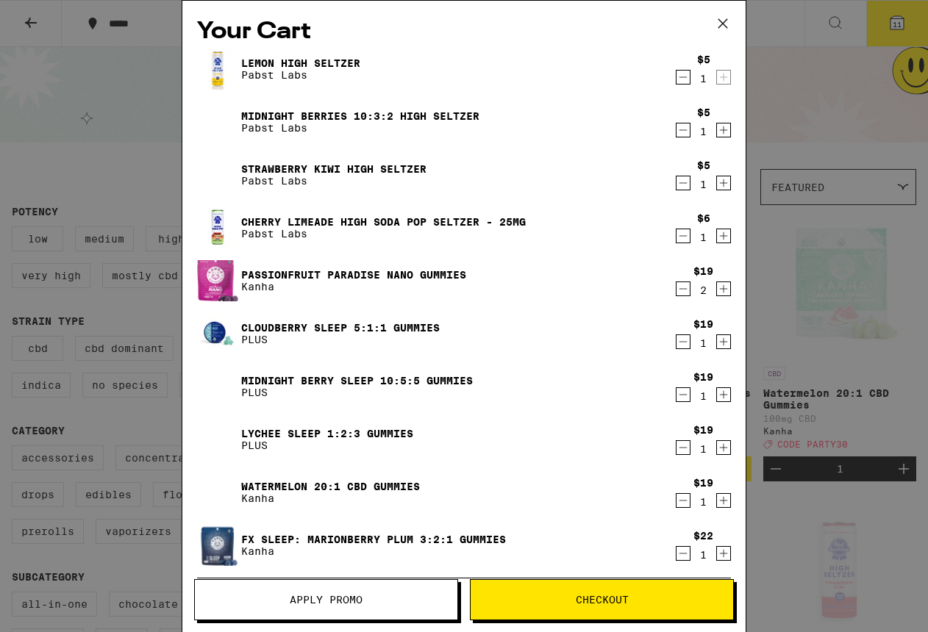
click at [300, 597] on span "Apply Promo" at bounding box center [326, 600] width 73 height 10
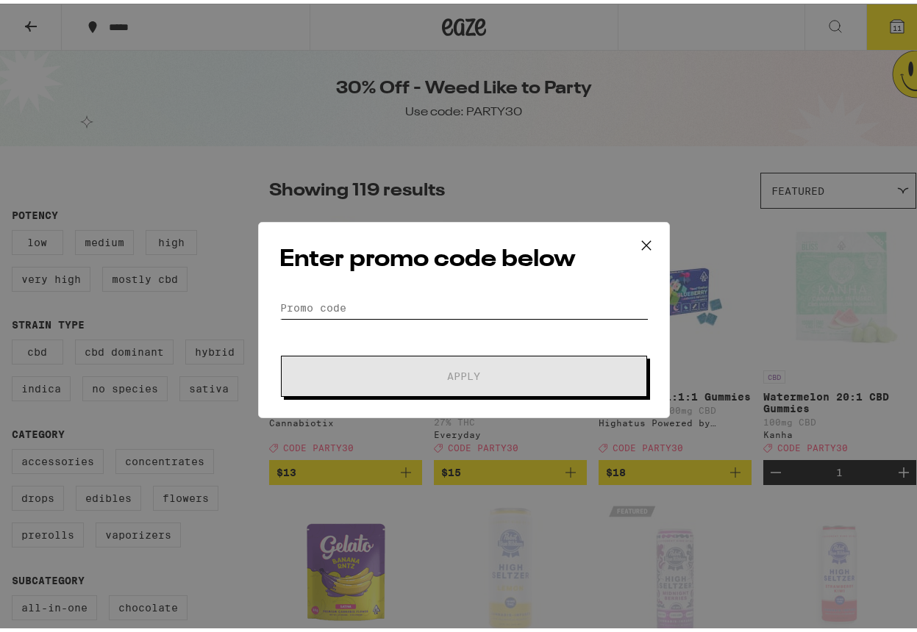
click at [286, 304] on input "Promo Code" at bounding box center [463, 304] width 369 height 22
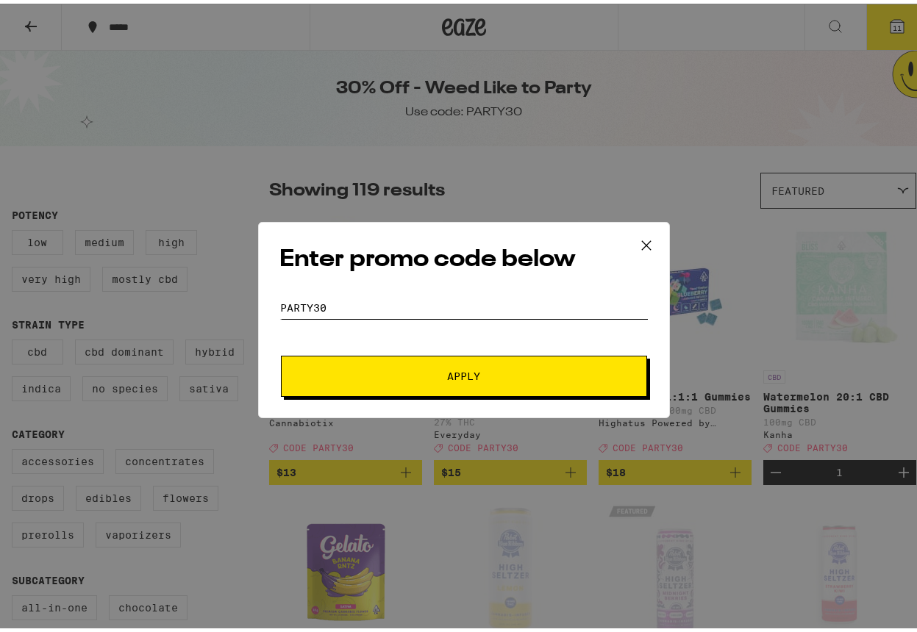
type input "Party30"
click at [448, 373] on span "Apply" at bounding box center [464, 373] width 33 height 10
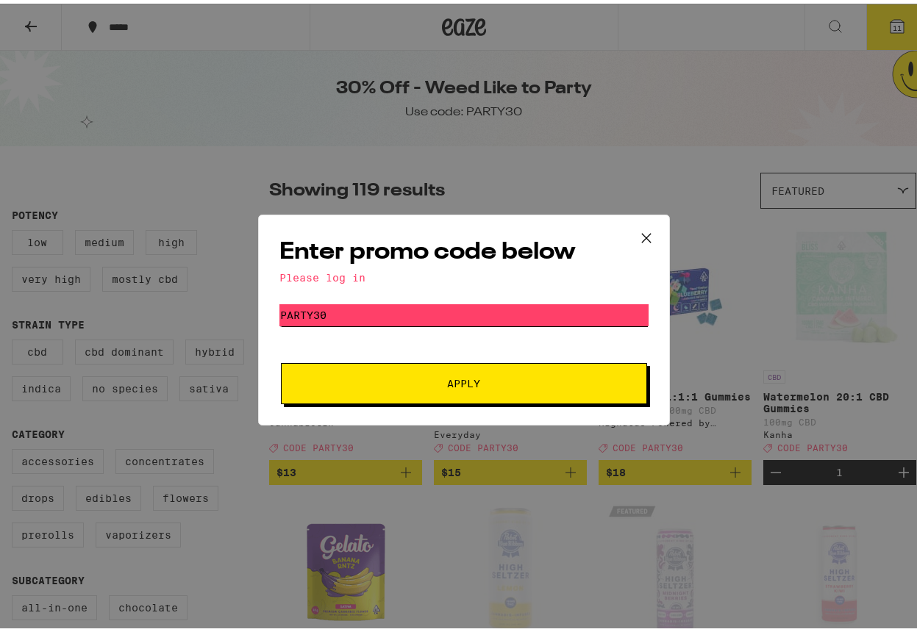
click at [316, 305] on input "Party30" at bounding box center [463, 312] width 369 height 22
click at [454, 382] on span "Apply" at bounding box center [464, 380] width 33 height 10
click at [637, 229] on icon at bounding box center [646, 234] width 22 height 22
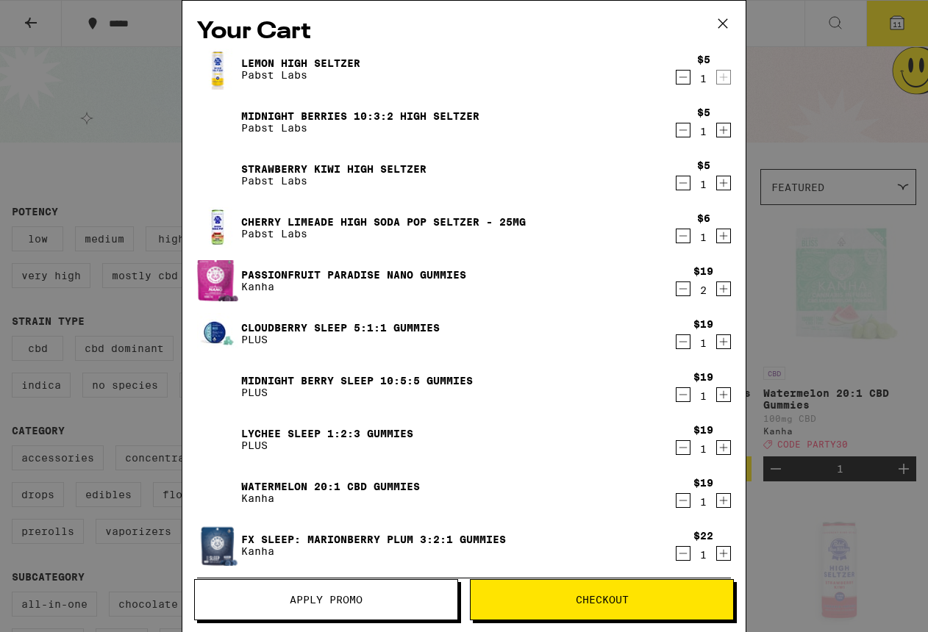
click at [337, 605] on span "Apply Promo" at bounding box center [326, 600] width 73 height 10
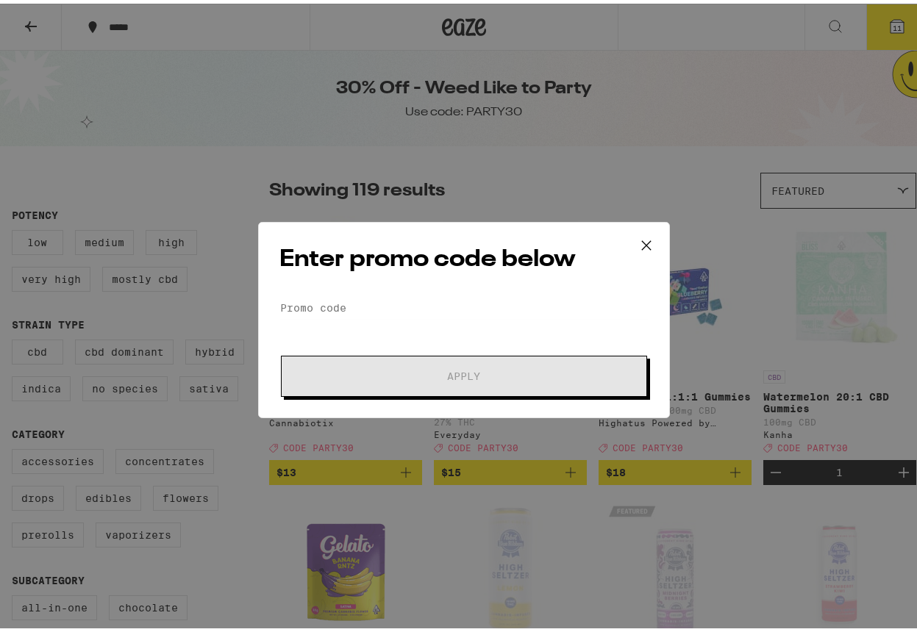
click at [641, 238] on icon at bounding box center [646, 242] width 22 height 22
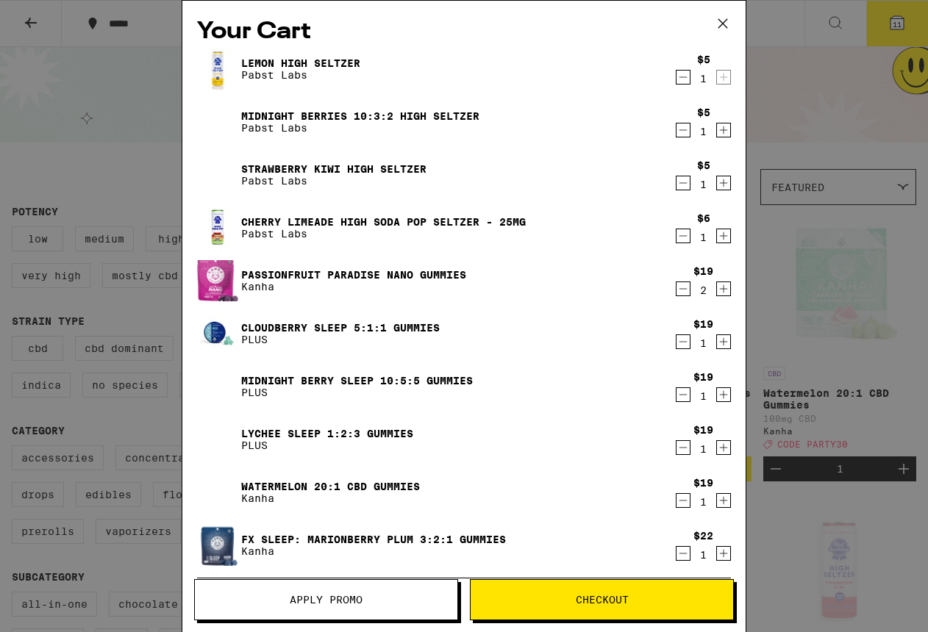
click at [726, 21] on icon at bounding box center [723, 23] width 22 height 22
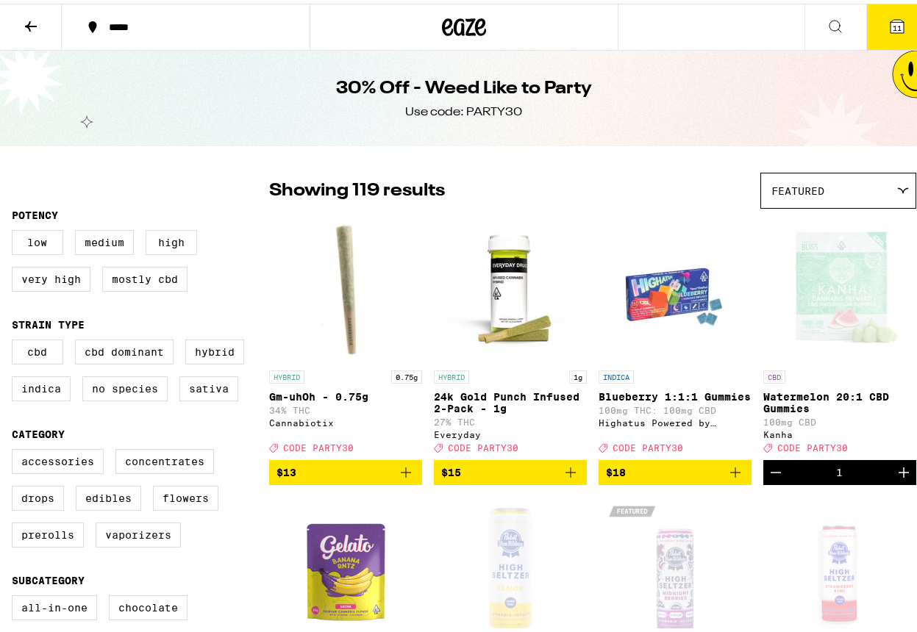
click at [27, 20] on icon at bounding box center [31, 23] width 18 height 18
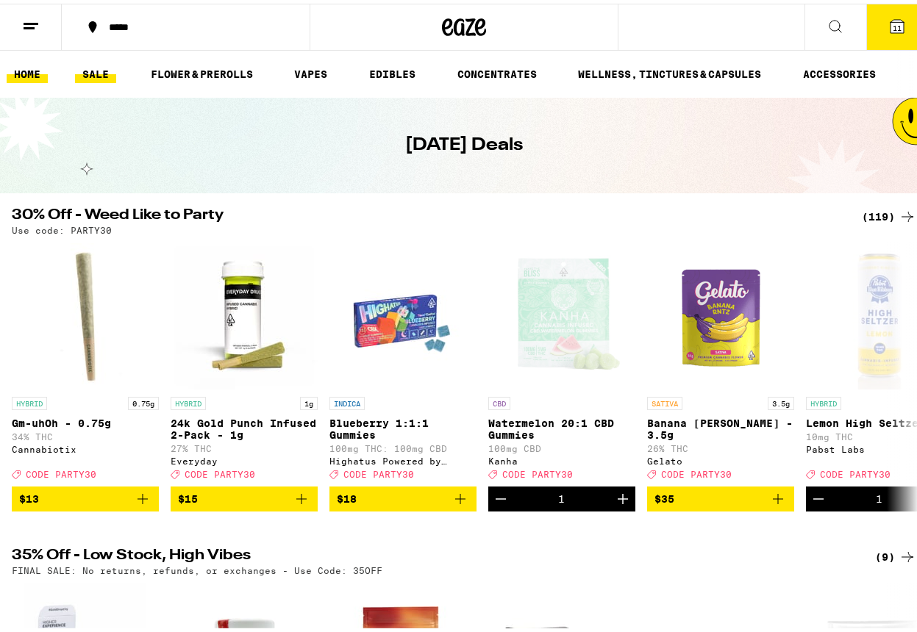
click at [31, 75] on link "HOME" at bounding box center [27, 71] width 41 height 18
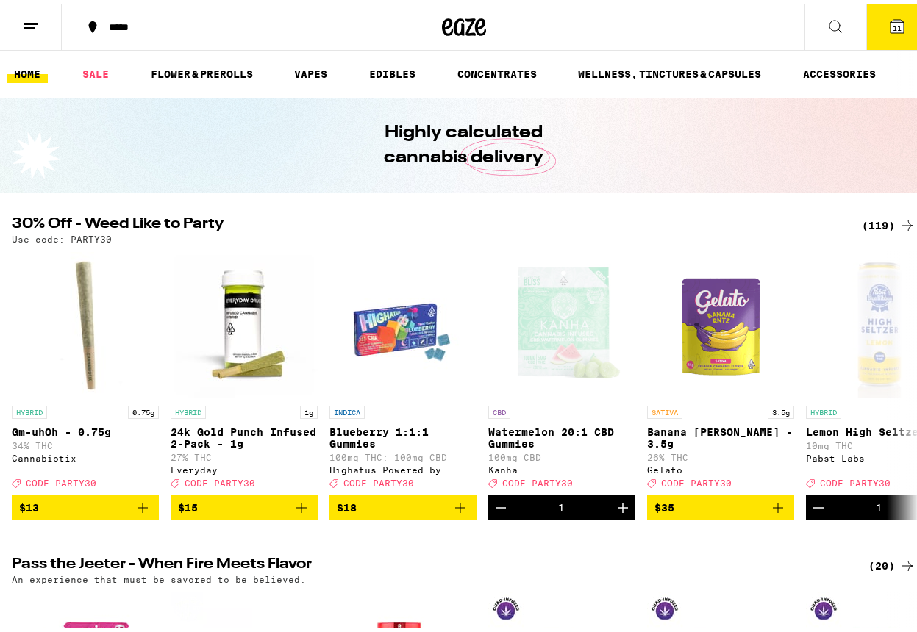
click at [31, 24] on line at bounding box center [29, 24] width 11 height 0
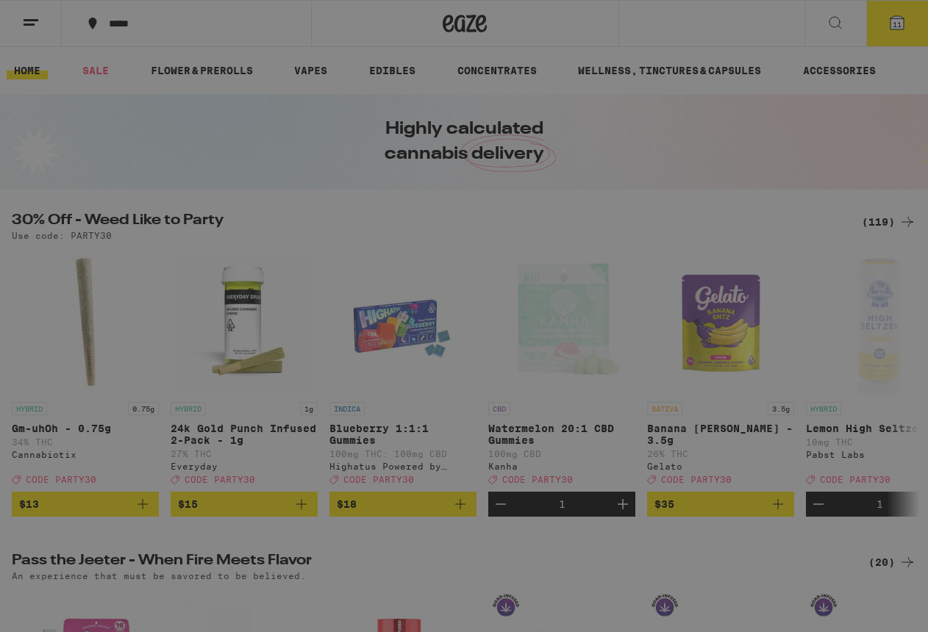
click at [115, 72] on button "Log In" at bounding box center [204, 77] width 258 height 29
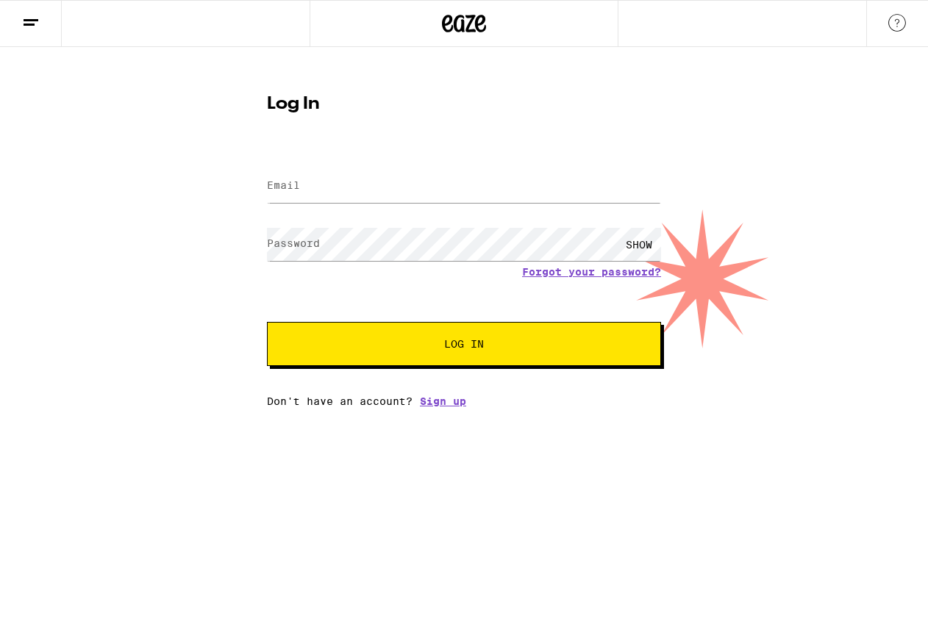
click at [291, 185] on label "Email" at bounding box center [283, 185] width 33 height 12
click at [317, 248] on label "Password" at bounding box center [293, 243] width 53 height 12
click at [379, 343] on span "Log In" at bounding box center [463, 344] width 275 height 10
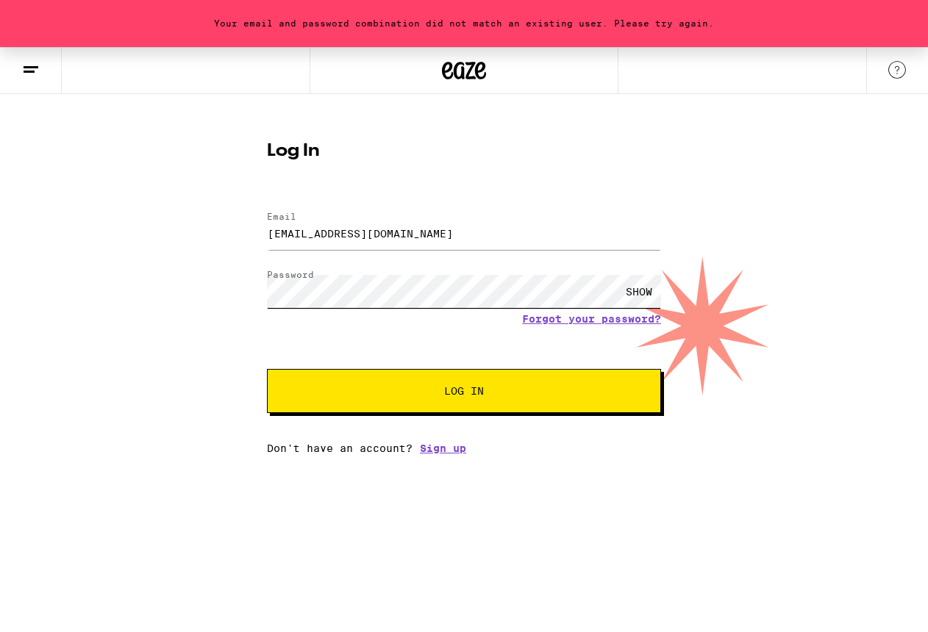
click at [243, 285] on div "Your email and password combination did not match an existing user. Please try …" at bounding box center [464, 250] width 928 height 407
click at [434, 390] on span "Log In" at bounding box center [463, 391] width 275 height 10
click at [213, 297] on div "Your email and password combination did not match an existing user. Please try …" at bounding box center [464, 250] width 928 height 407
click at [357, 391] on span "Log In" at bounding box center [463, 391] width 275 height 10
drag, startPoint x: 415, startPoint y: 232, endPoint x: 237, endPoint y: 237, distance: 178.0
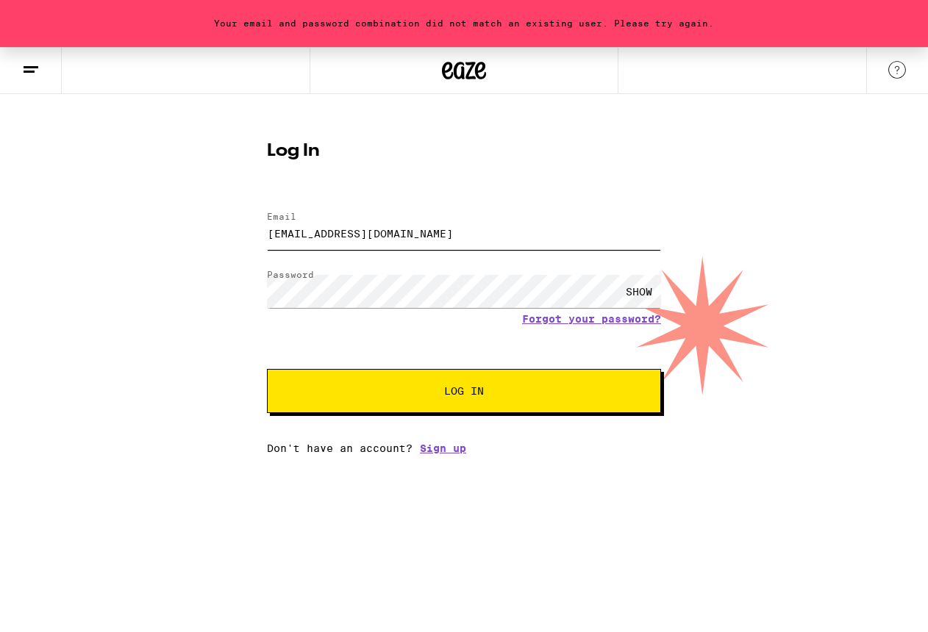
click at [237, 237] on div "Your email and password combination did not match an existing user. Please try …" at bounding box center [464, 250] width 928 height 407
click at [432, 396] on span "Log In" at bounding box center [463, 391] width 275 height 10
drag, startPoint x: 394, startPoint y: 231, endPoint x: 229, endPoint y: 223, distance: 165.6
click at [228, 223] on div "Your email and password combination did not match an existing user. Please try …" at bounding box center [464, 250] width 928 height 407
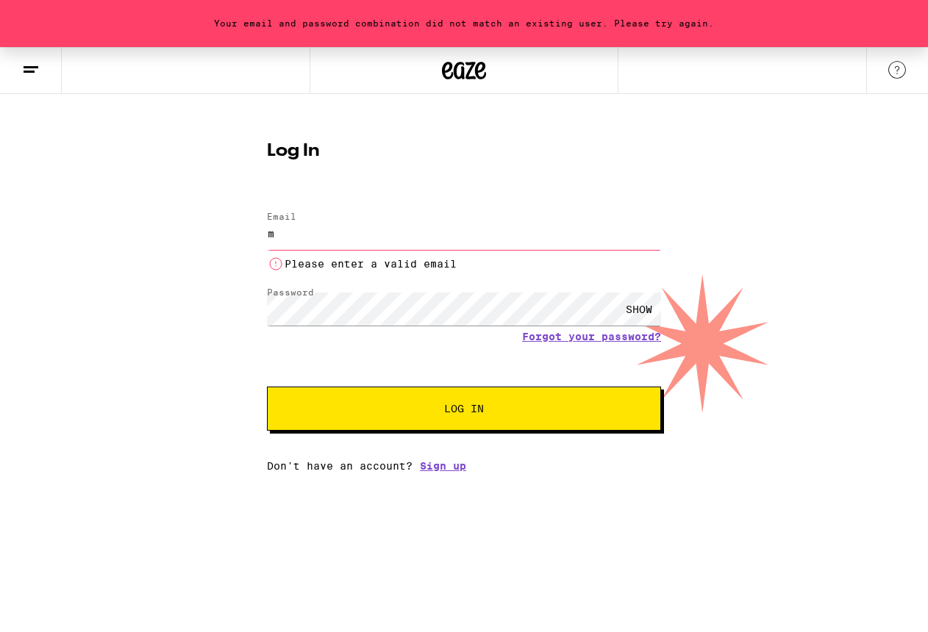
type input "macantor@sbcglobal.net"
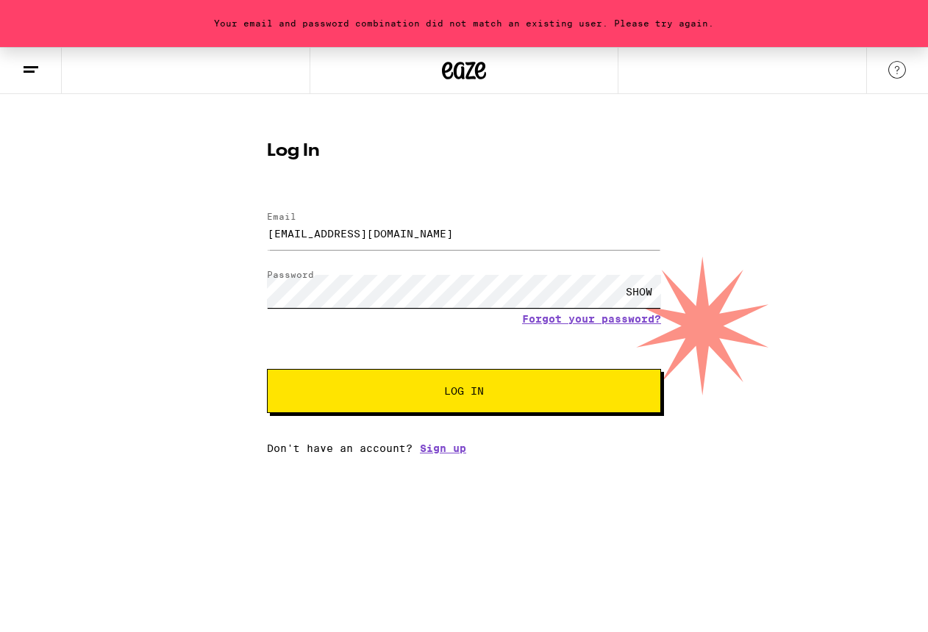
click at [196, 300] on div "Your email and password combination did not match an existing user. Please try …" at bounding box center [464, 250] width 928 height 407
click at [292, 386] on button "Log In" at bounding box center [464, 391] width 394 height 44
click at [187, 293] on div "Your email and password combination did not match an existing user. Please try …" at bounding box center [464, 250] width 928 height 407
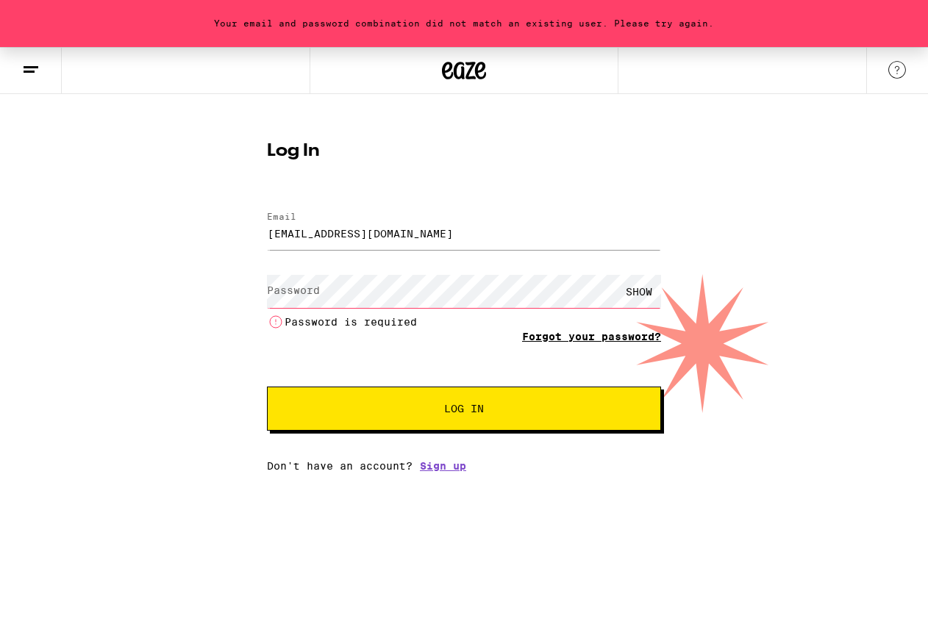
click at [548, 319] on form "Email Email macantor@sbcglobal.net Password Password SHOW Password is required …" at bounding box center [464, 314] width 394 height 234
click at [550, 335] on link "Forgot your password?" at bounding box center [591, 337] width 139 height 12
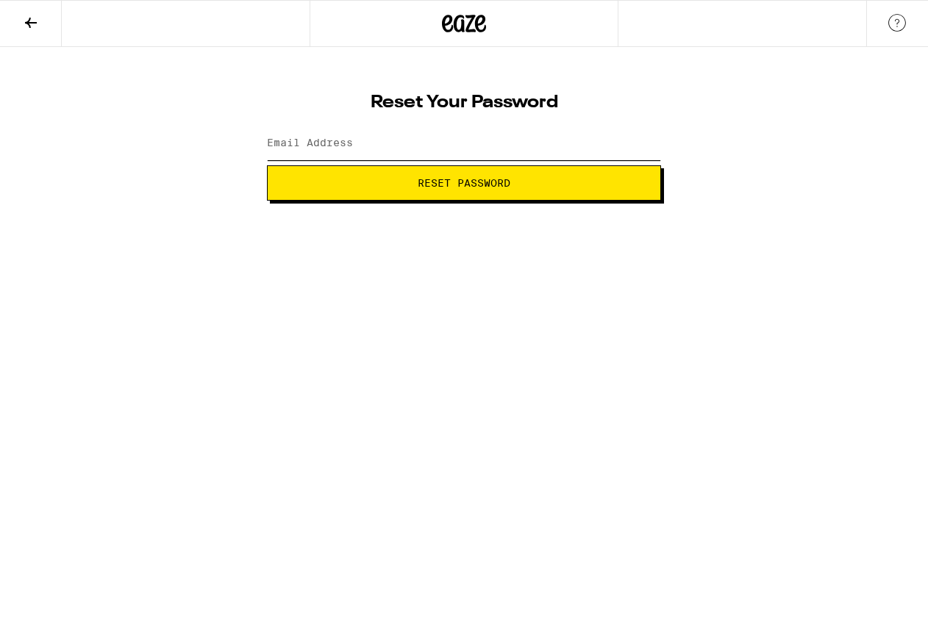
click at [360, 148] on input "Email Address" at bounding box center [464, 143] width 394 height 33
type input "macantor@sbcglobal.net"
click at [440, 178] on span "Reset Password" at bounding box center [464, 183] width 93 height 10
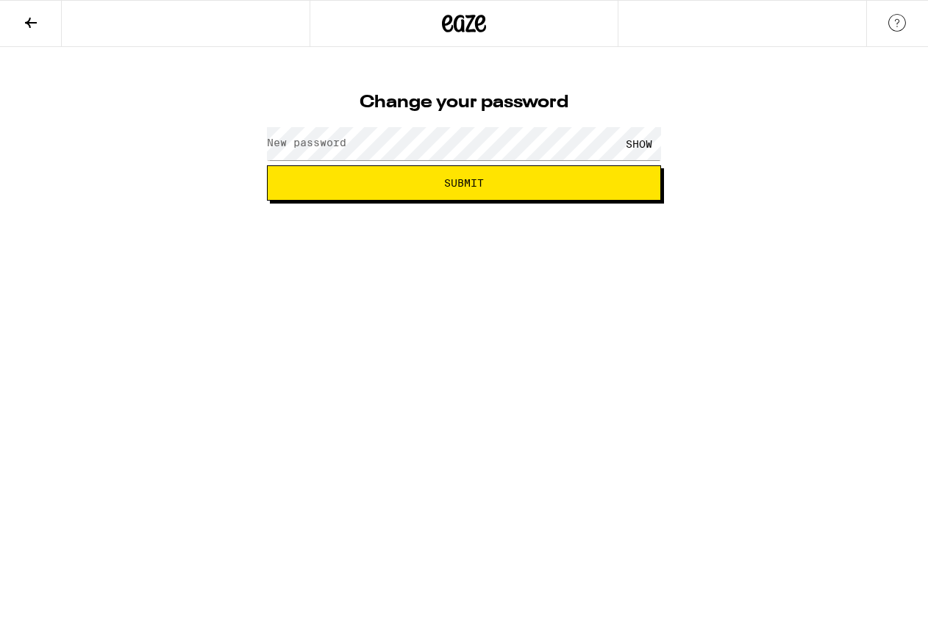
click at [321, 140] on label "New password" at bounding box center [306, 143] width 79 height 12
click at [547, 201] on html "Change your password New password SHOW Submit" at bounding box center [464, 100] width 928 height 201
click at [433, 173] on button "Submit" at bounding box center [464, 182] width 394 height 35
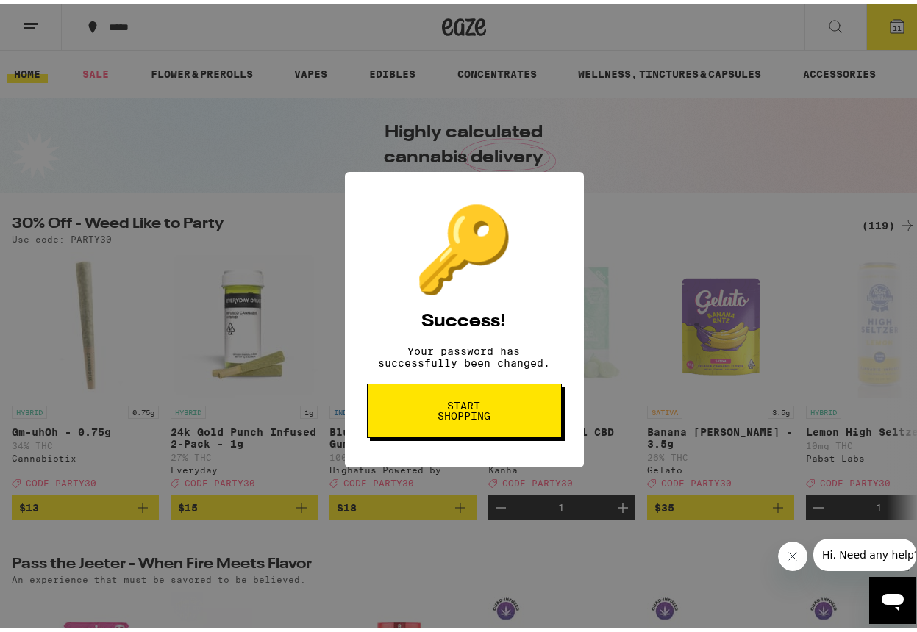
click at [471, 418] on span "Start shopping" at bounding box center [464, 407] width 76 height 21
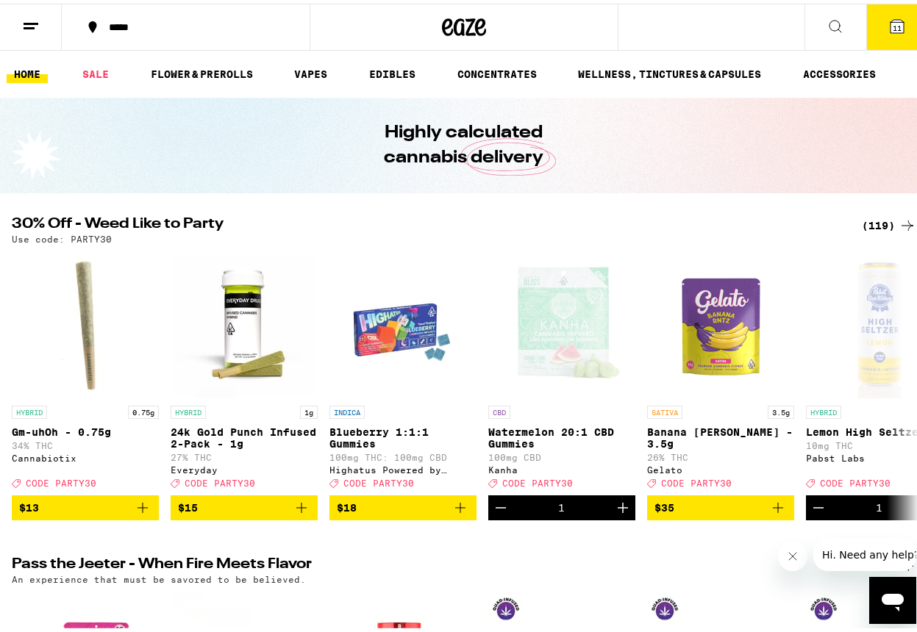
click at [29, 18] on icon at bounding box center [31, 23] width 18 height 18
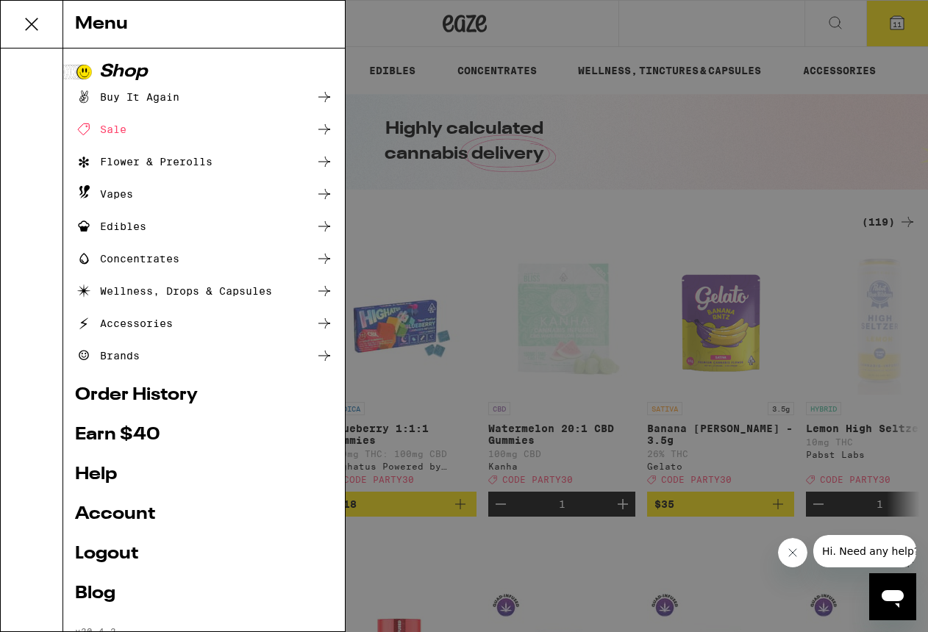
click at [31, 21] on icon at bounding box center [31, 24] width 29 height 29
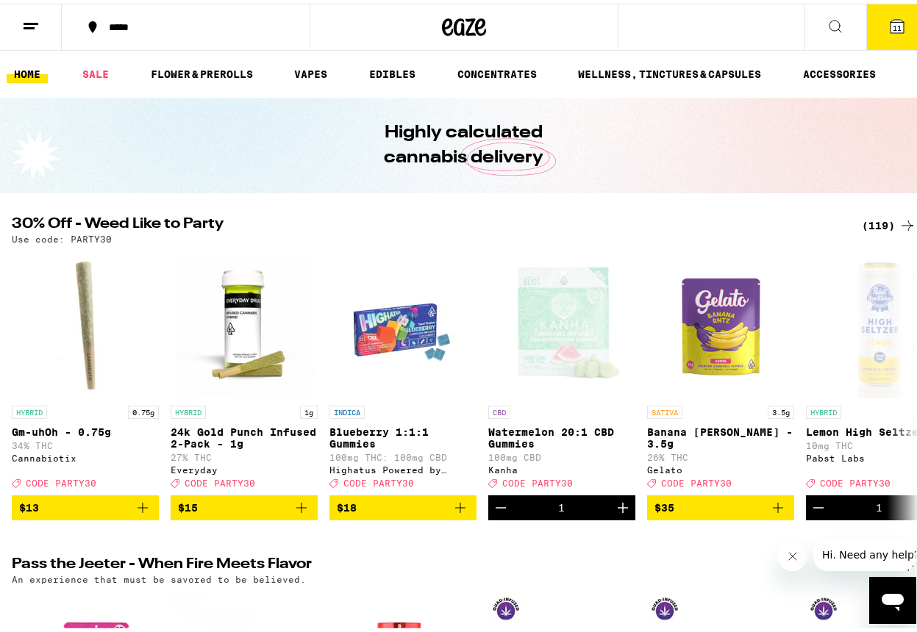
click at [893, 26] on span "11" at bounding box center [897, 24] width 9 height 9
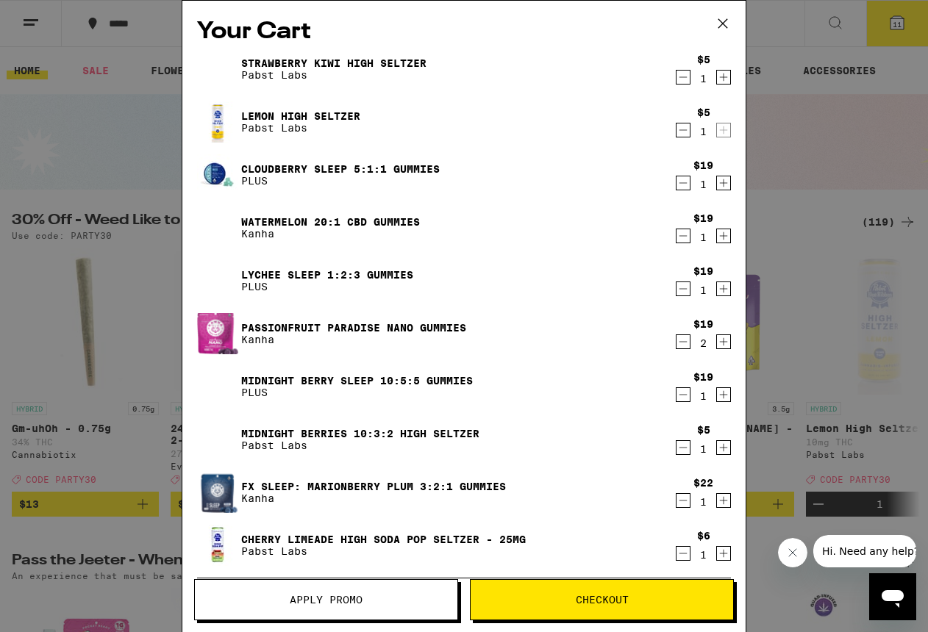
click at [369, 601] on span "Apply Promo" at bounding box center [326, 600] width 262 height 10
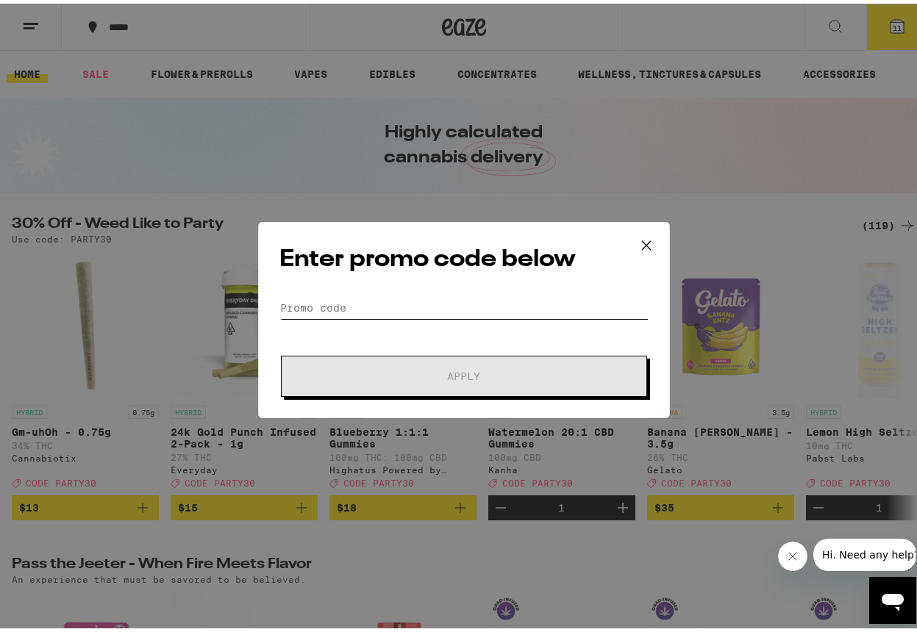
click at [325, 308] on input "Promo Code" at bounding box center [463, 304] width 369 height 22
type input "A"
type input "T"
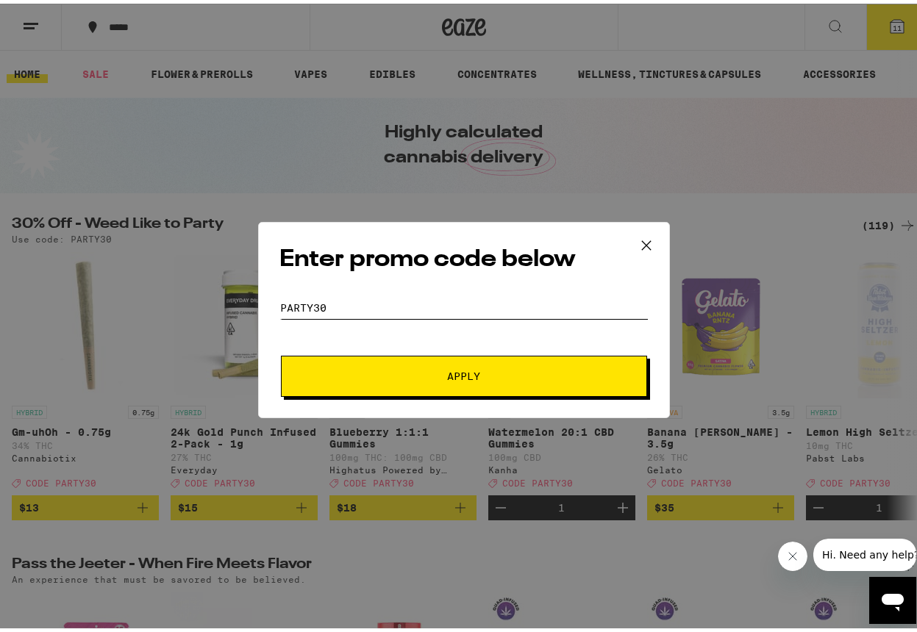
type input "Party30"
click at [462, 373] on span "Apply" at bounding box center [464, 373] width 33 height 10
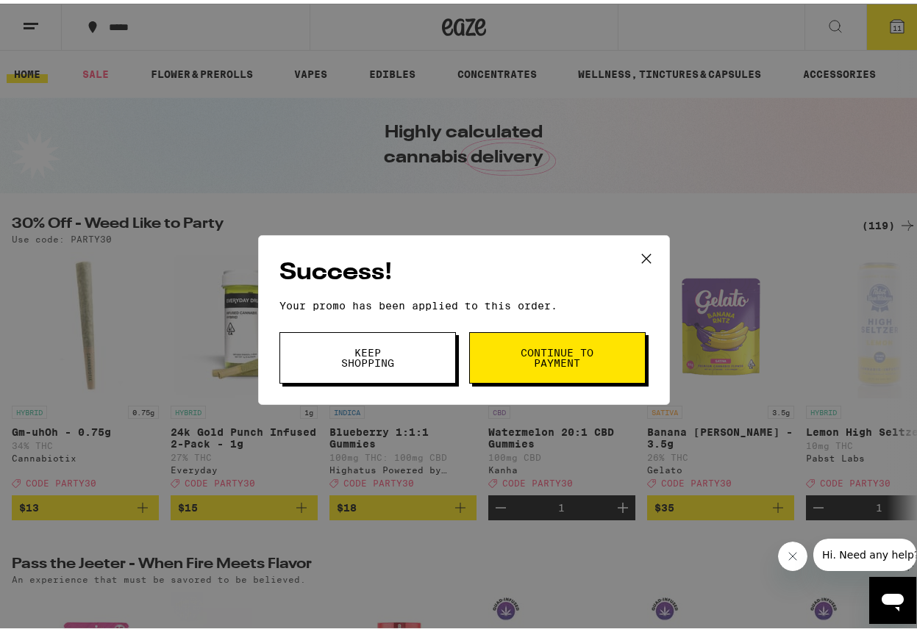
click at [536, 352] on span "Continue to payment" at bounding box center [557, 354] width 75 height 21
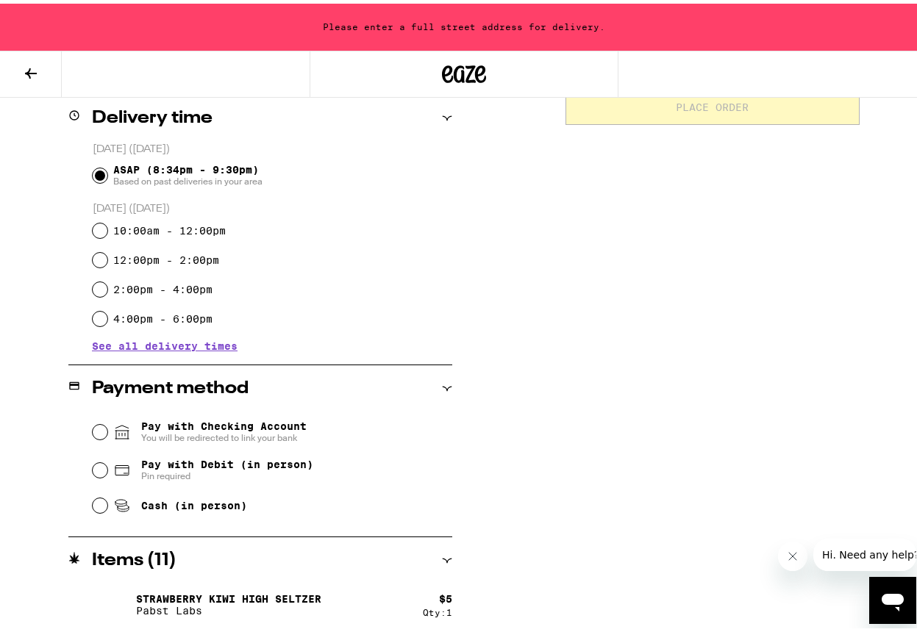
scroll to position [368, 0]
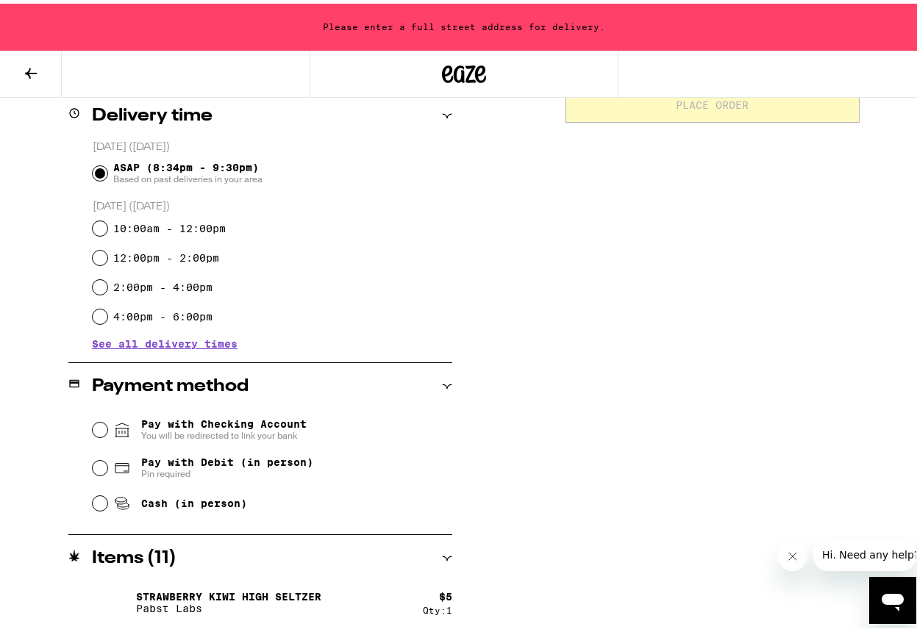
click at [154, 339] on span "See all delivery times" at bounding box center [165, 340] width 146 height 10
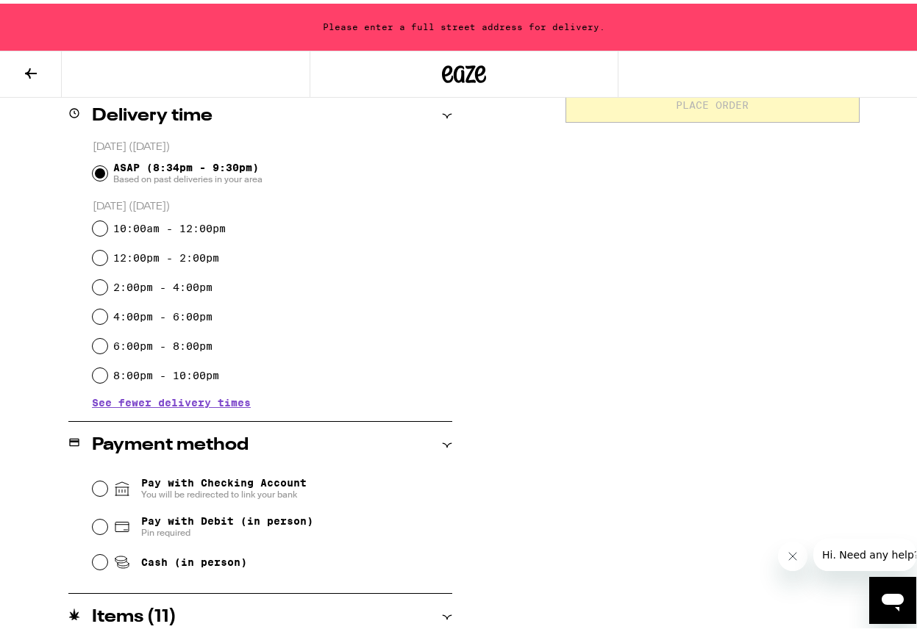
click at [31, 67] on icon at bounding box center [31, 70] width 18 height 18
